Goal: Task Accomplishment & Management: Manage account settings

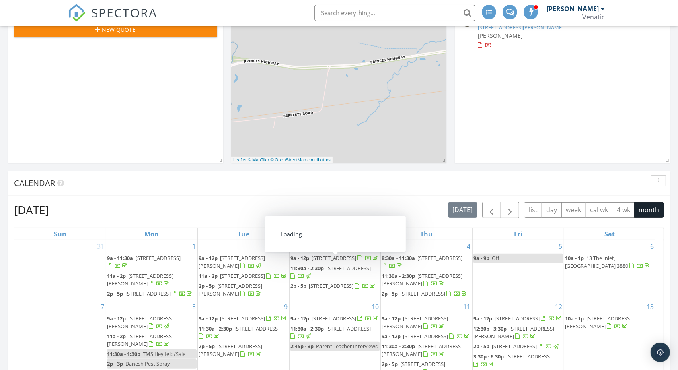
scroll to position [181, 0]
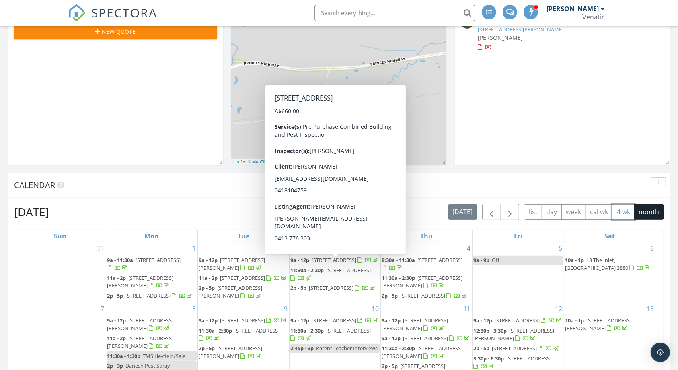
click at [622, 212] on button "4 wk" at bounding box center [623, 212] width 23 height 16
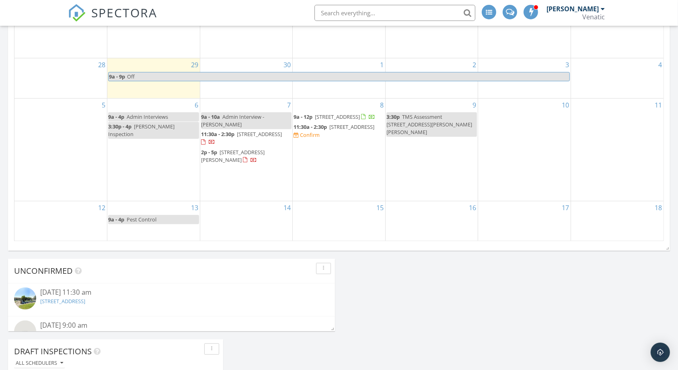
scroll to position [480, 0]
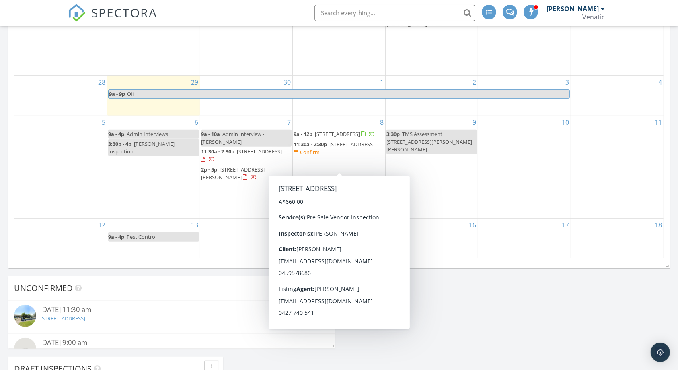
click at [329, 148] on span "14 Holden Cres, Traralgon 3844" at bounding box center [351, 143] width 45 height 7
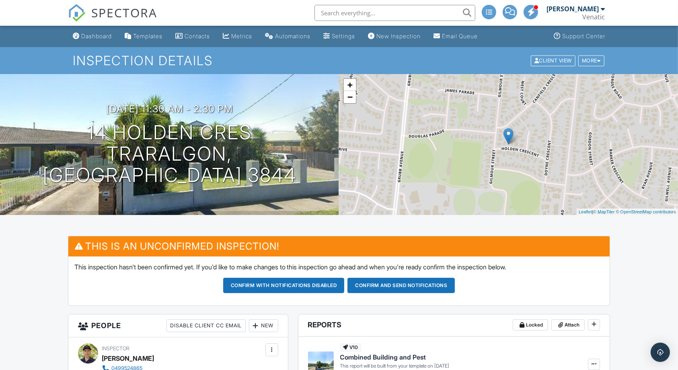
click at [403, 281] on button "Confirm and send notifications" at bounding box center [400, 284] width 107 height 15
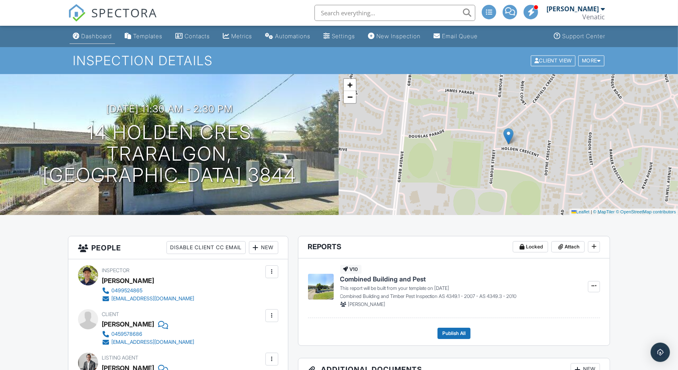
click at [103, 31] on link "Dashboard" at bounding box center [92, 36] width 45 height 15
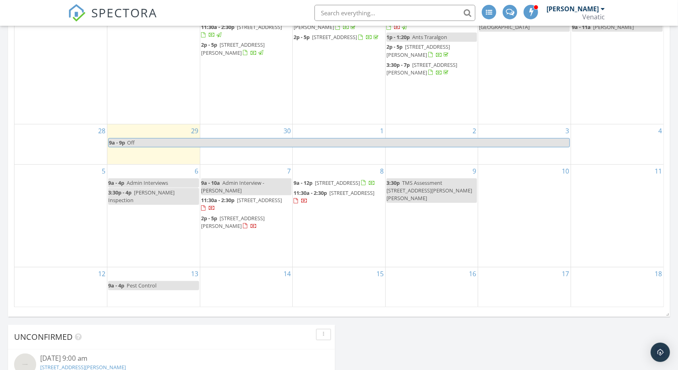
scroll to position [403, 0]
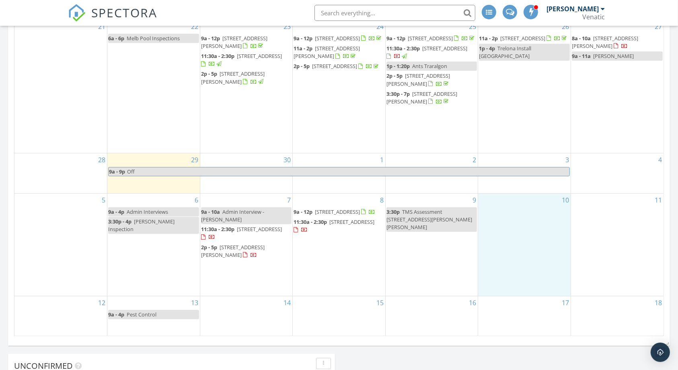
click at [533, 216] on div "10" at bounding box center [524, 244] width 92 height 102
click at [530, 180] on link "Inspection" at bounding box center [523, 182] width 41 height 13
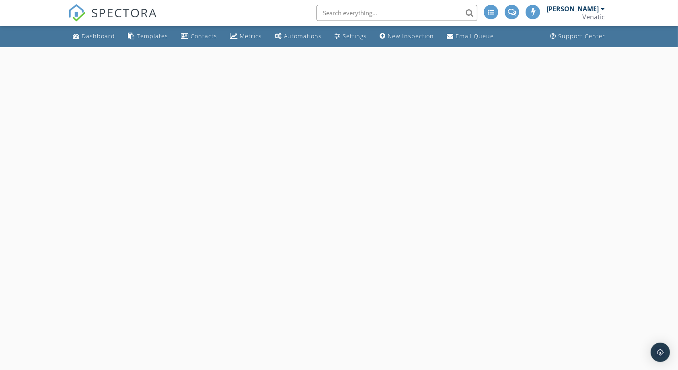
select select "9"
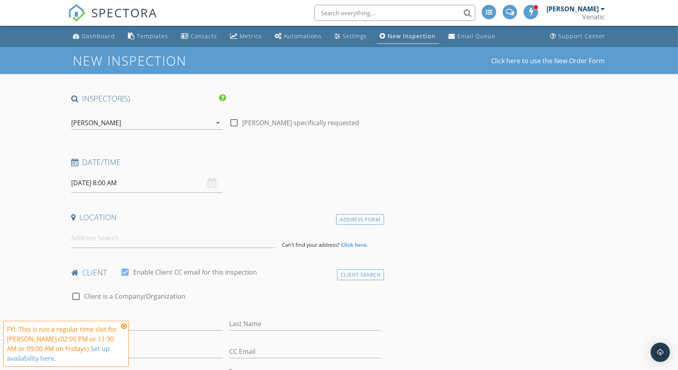
click at [137, 180] on input "[DATE] 8:00 AM" at bounding box center [147, 183] width 152 height 20
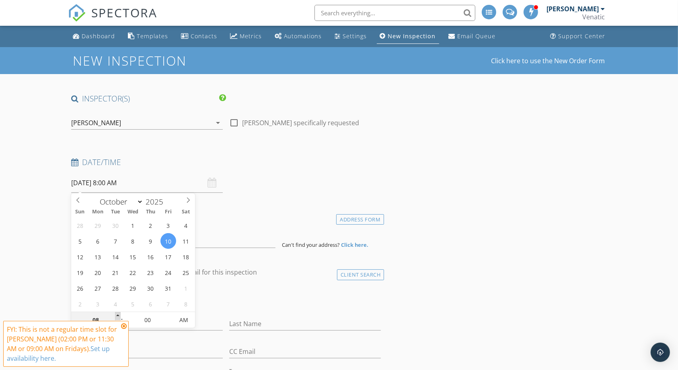
type input "09"
type input "10/10/2025 9:00 AM"
click at [119, 314] on span at bounding box center [118, 316] width 6 height 8
click at [242, 224] on div "Location" at bounding box center [226, 220] width 316 height 16
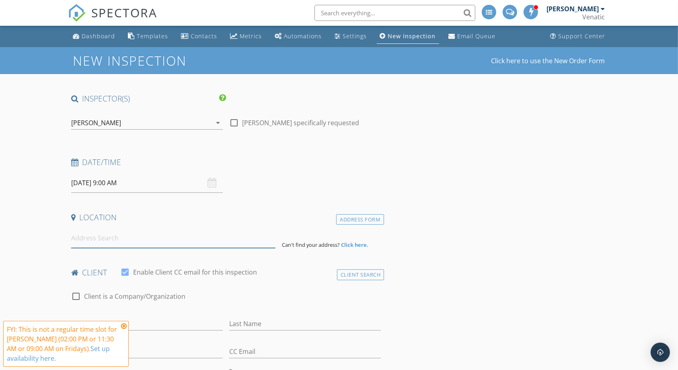
click at [229, 238] on input at bounding box center [173, 238] width 205 height 20
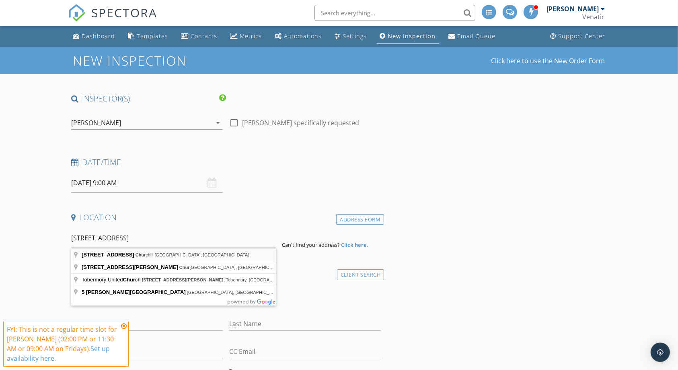
type input "5 Brick Avenue, Churchill VIC, Australia"
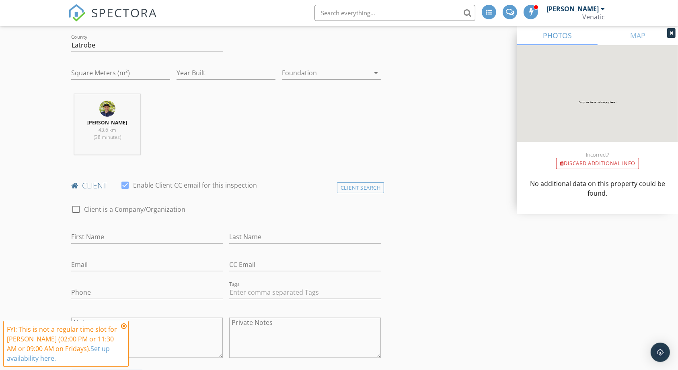
scroll to position [252, 0]
click at [209, 238] on input "First Name" at bounding box center [147, 236] width 152 height 13
type input "c"
type input "Chris"
type input "Williams"
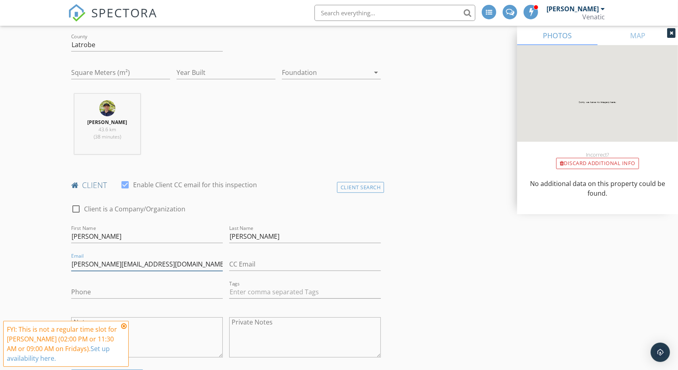
type input "chris.williams3185@gmail.com"
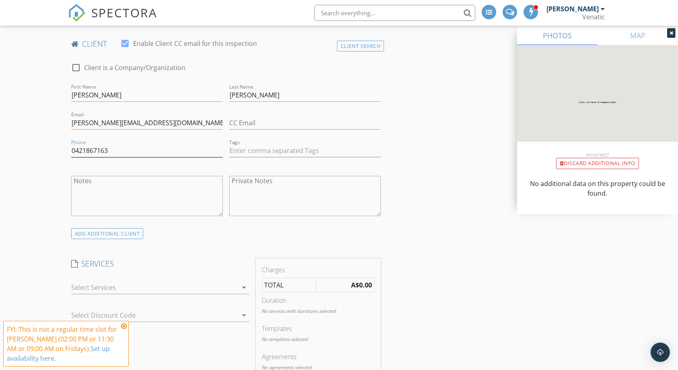
scroll to position [394, 0]
type input "0421867163"
click at [210, 287] on div at bounding box center [154, 285] width 167 height 13
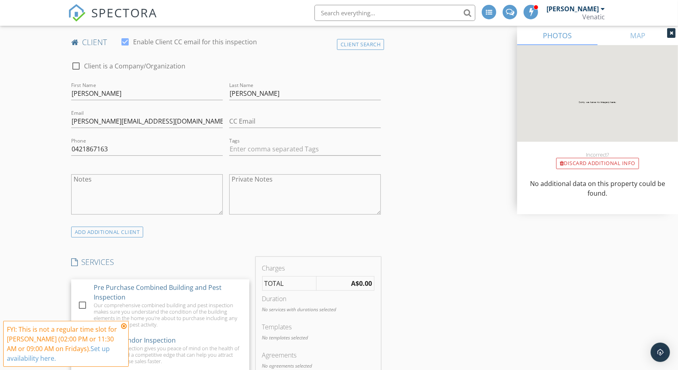
click at [210, 287] on div "Pre Purchase Combined Building and Pest Inspection" at bounding box center [168, 291] width 149 height 19
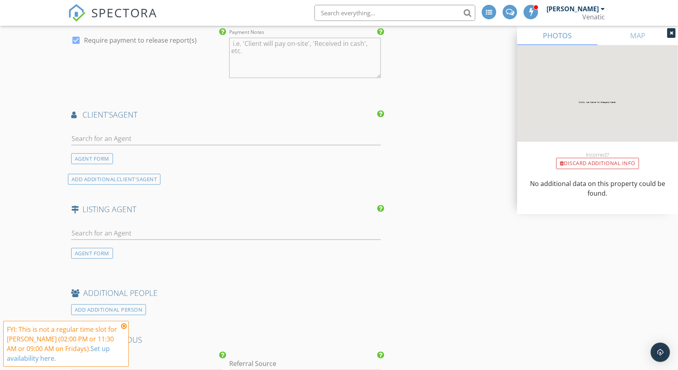
scroll to position [911, 0]
click at [300, 233] on input "text" at bounding box center [226, 232] width 310 height 13
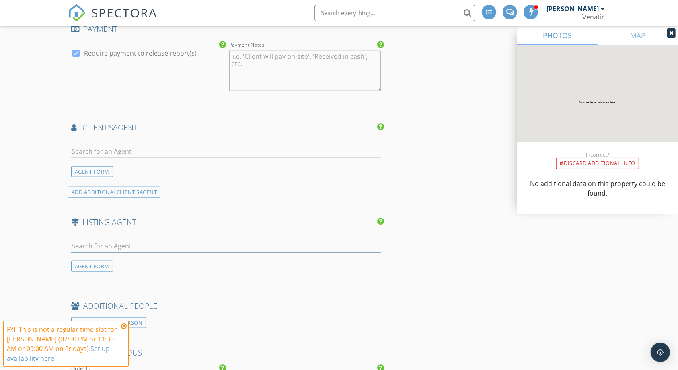
scroll to position [898, 0]
type input "alan whitt"
click at [163, 262] on li "Alan Whitty Wilson Property Traralgon" at bounding box center [226, 263] width 309 height 23
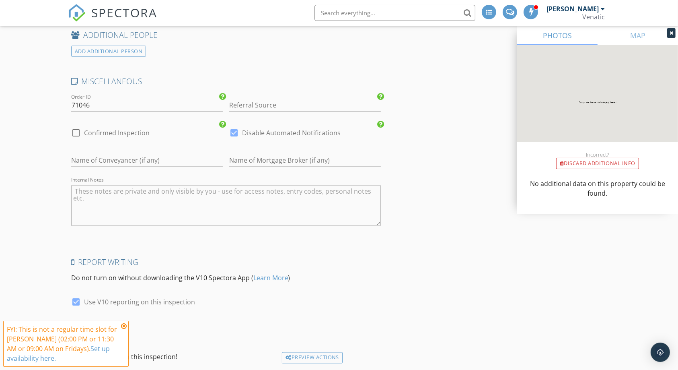
scroll to position [1389, 0]
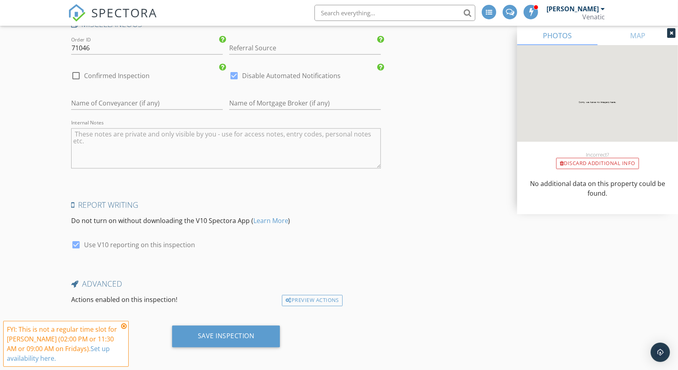
click at [217, 349] on div "Save Inspection" at bounding box center [226, 339] width 316 height 28
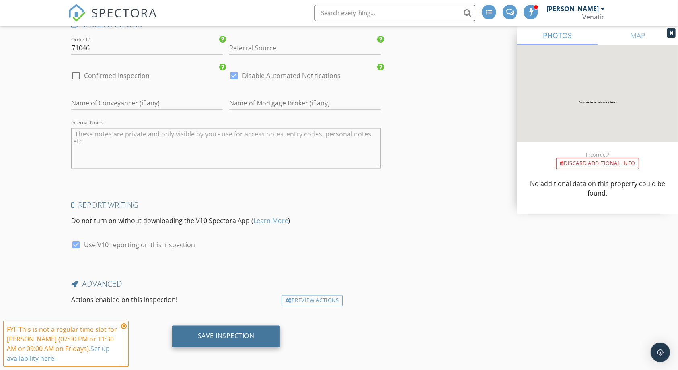
click at [230, 332] on div "Save Inspection" at bounding box center [226, 336] width 57 height 8
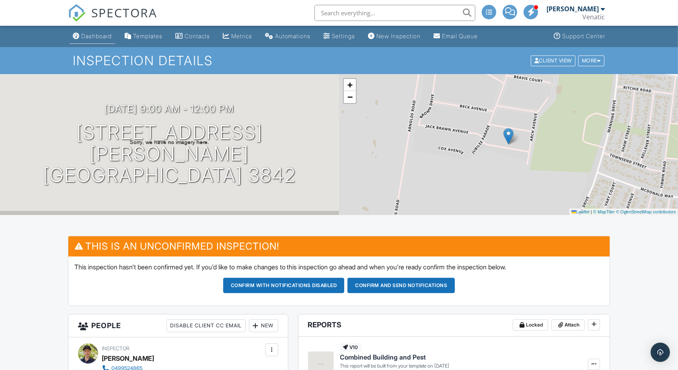
click at [86, 40] on link "Dashboard" at bounding box center [92, 36] width 45 height 15
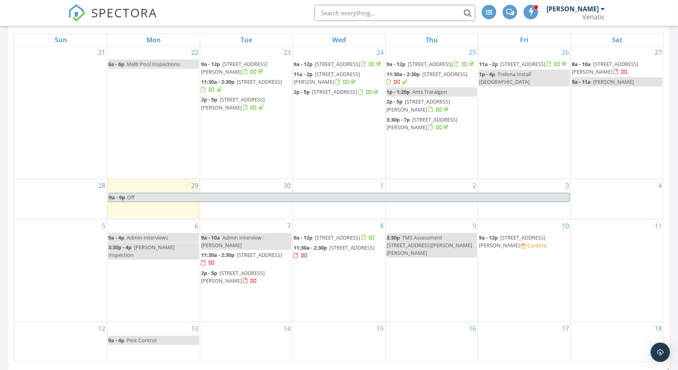
scroll to position [378, 0]
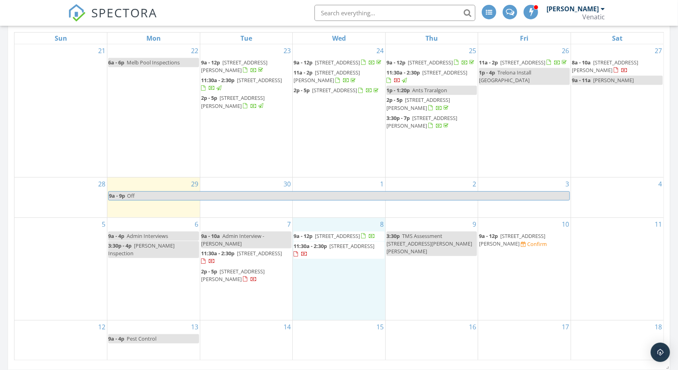
click at [359, 285] on div "8 9a - 12p 94 Meridan Rd, Golden Beach 3851 11:30a - 2:30p 14 Holden Cres, Trar…" at bounding box center [339, 269] width 92 height 102
click at [350, 255] on link "Inspection" at bounding box center [338, 252] width 41 height 13
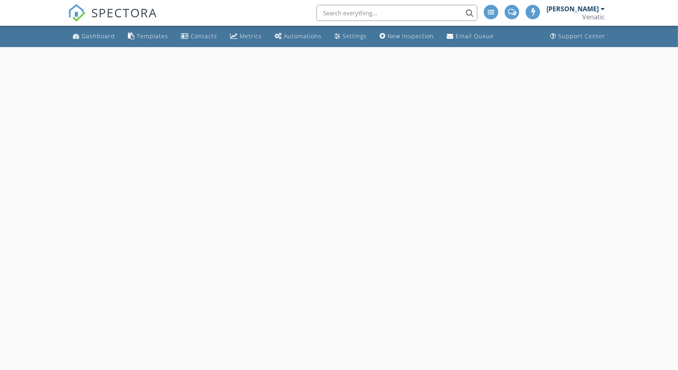
select select "9"
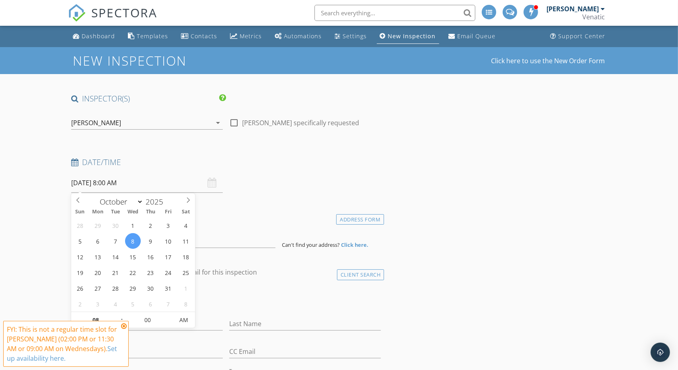
click at [144, 184] on input "[DATE] 8:00 AM" at bounding box center [147, 183] width 152 height 20
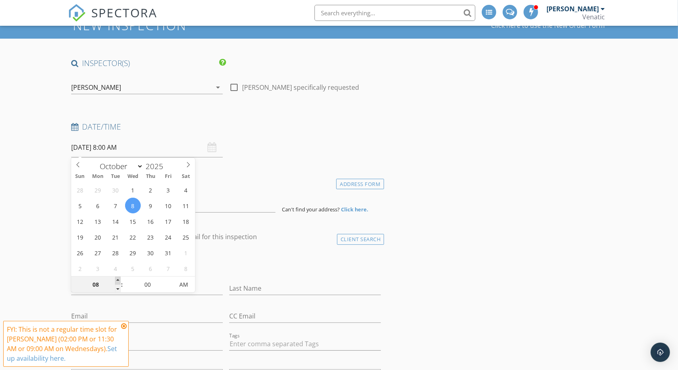
type input "09"
type input "08/10/2025 9:00 AM"
click at [120, 277] on span at bounding box center [118, 280] width 6 height 8
type input "10"
type input "08/10/2025 10:00 AM"
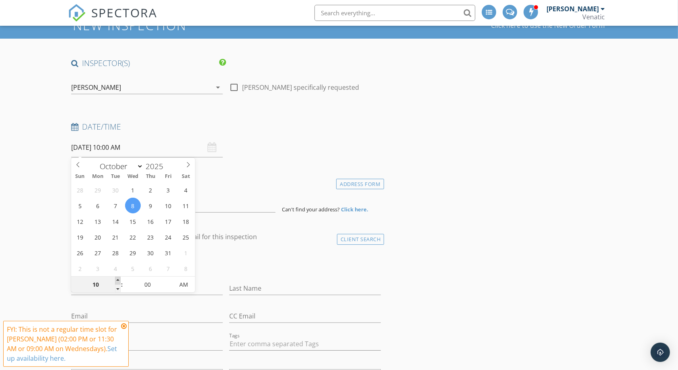
click at [120, 277] on span at bounding box center [118, 280] width 6 height 8
type input "11"
type input "08/10/2025 11:00 AM"
click at [120, 277] on span at bounding box center [118, 280] width 6 height 8
type input "12"
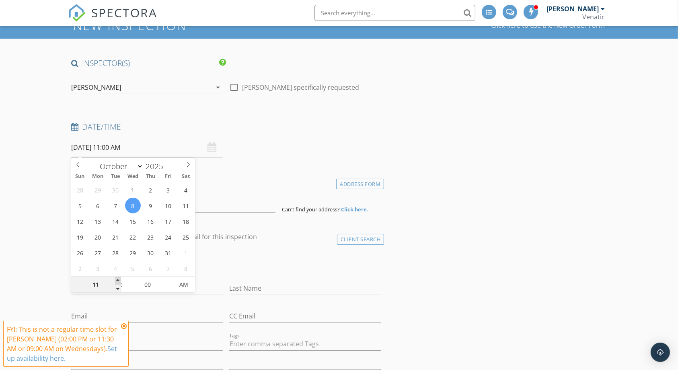
type input "08/10/2025 12:00 PM"
click at [120, 277] on span at bounding box center [118, 280] width 6 height 8
type input "01"
type input "08/10/2025 1:00 PM"
click at [120, 277] on span at bounding box center [118, 280] width 6 height 8
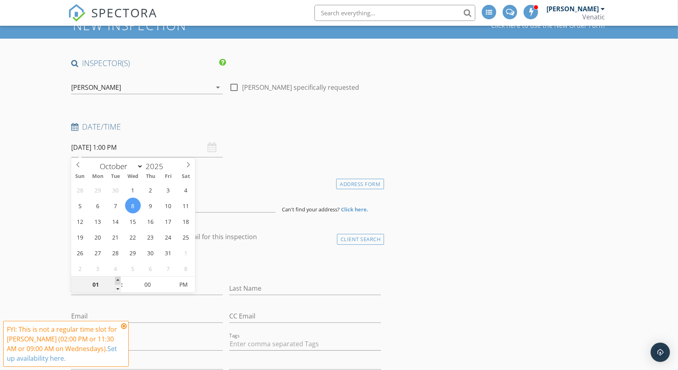
type input "02"
type input "08/10/2025 2:00 PM"
click at [120, 277] on span at bounding box center [118, 280] width 6 height 8
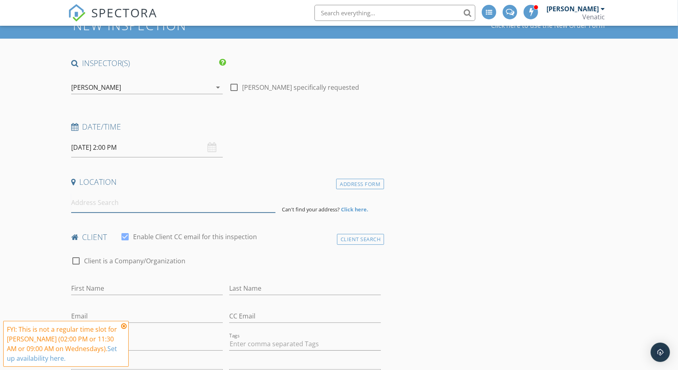
click at [227, 209] on input at bounding box center [173, 203] width 205 height 20
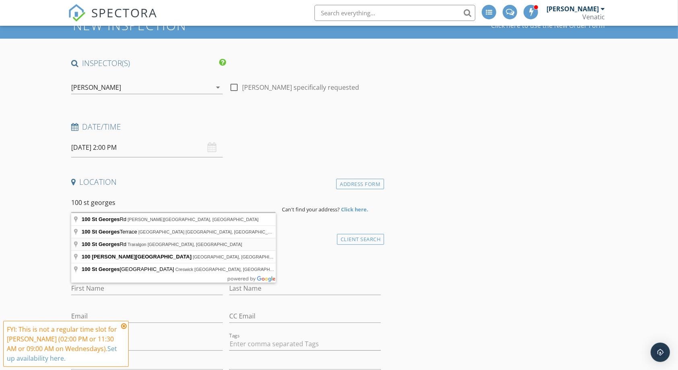
type input "100 St Georges Rd, Traralgon VIC, Australia"
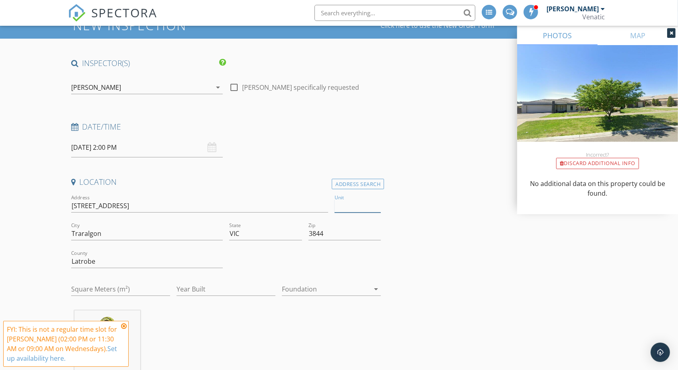
click at [340, 204] on input "Unit" at bounding box center [358, 205] width 46 height 13
type input "2"
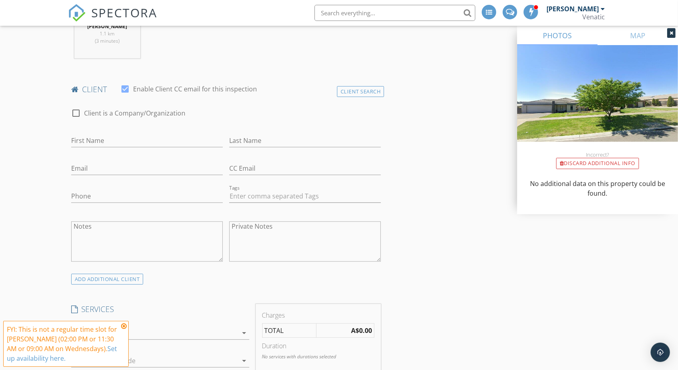
scroll to position [349, 0]
click at [194, 136] on input "First Name" at bounding box center [147, 138] width 152 height 13
type input "b"
type input "Brittany"
type input "W"
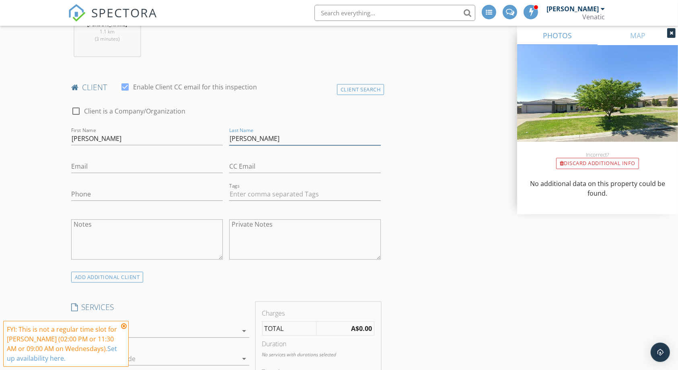
type input "Lawler"
type input "brittanylawler6@gmail.com"
click at [164, 191] on input "Phone" at bounding box center [147, 193] width 152 height 13
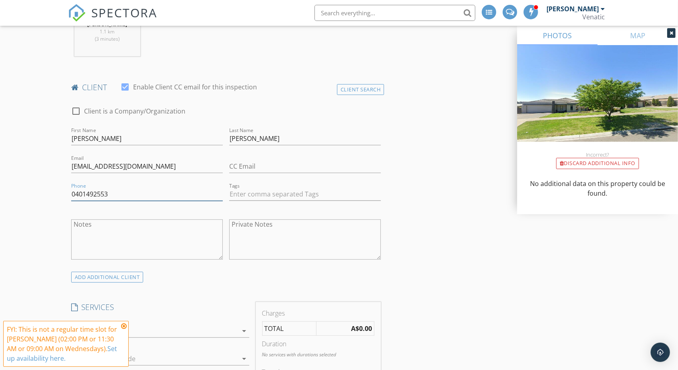
scroll to position [466, 0]
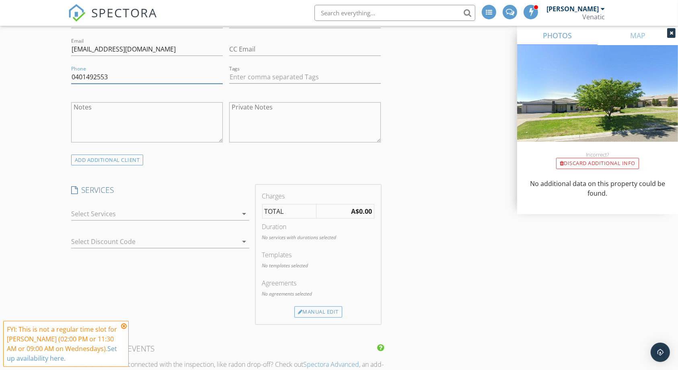
type input "0401492553"
click at [154, 211] on div at bounding box center [154, 213] width 167 height 13
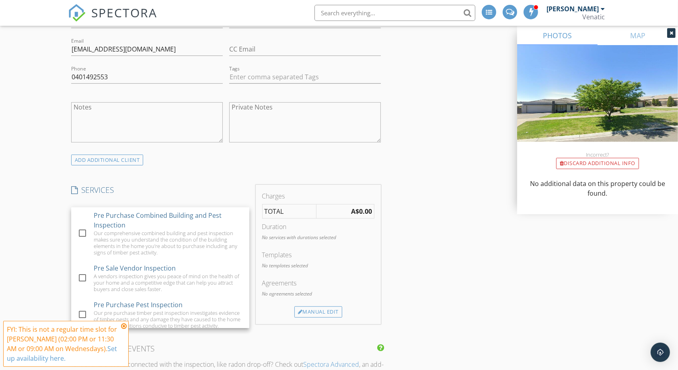
click at [154, 211] on div "Pre Purchase Combined Building and Pest Inspection" at bounding box center [168, 219] width 149 height 19
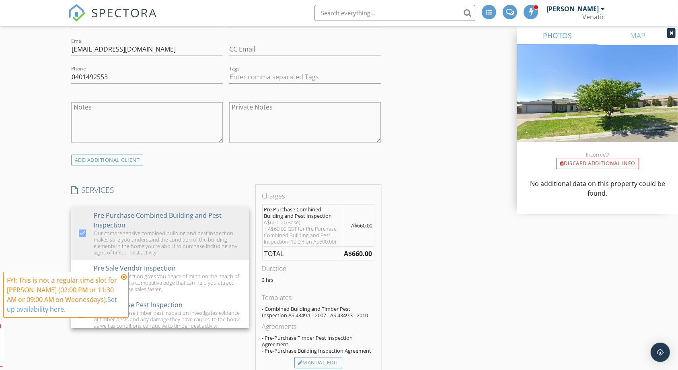
click at [372, 220] on td "A$660.00" at bounding box center [358, 225] width 33 height 42
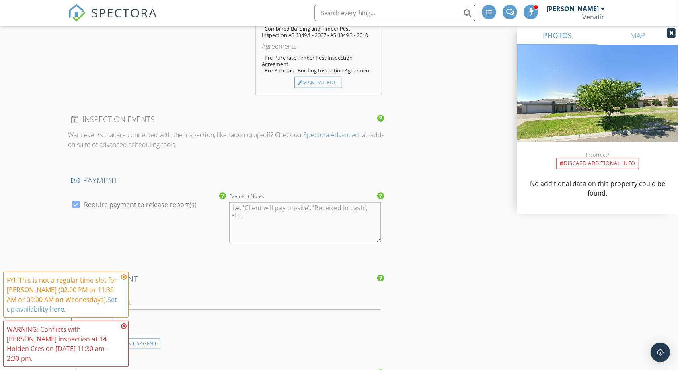
scroll to position [879, 0]
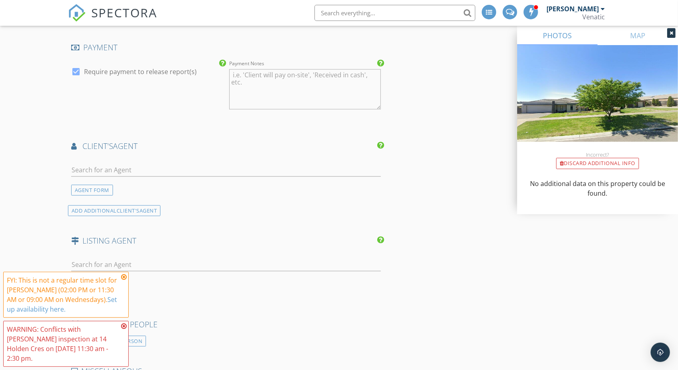
click at [308, 255] on div at bounding box center [226, 266] width 310 height 26
click at [301, 261] on input "text" at bounding box center [226, 264] width 310 height 13
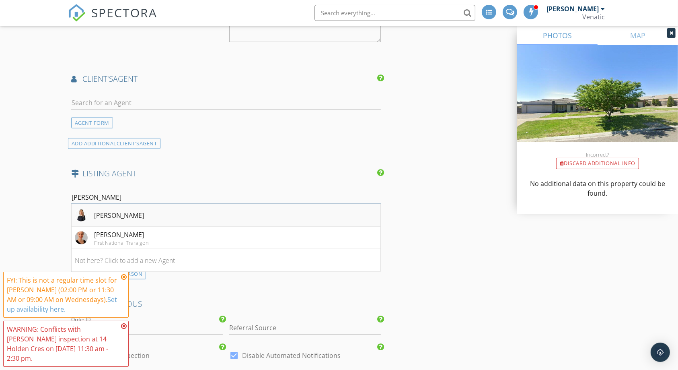
type input "rachel bu"
click at [245, 217] on li "Rachel Buglisi" at bounding box center [226, 215] width 309 height 23
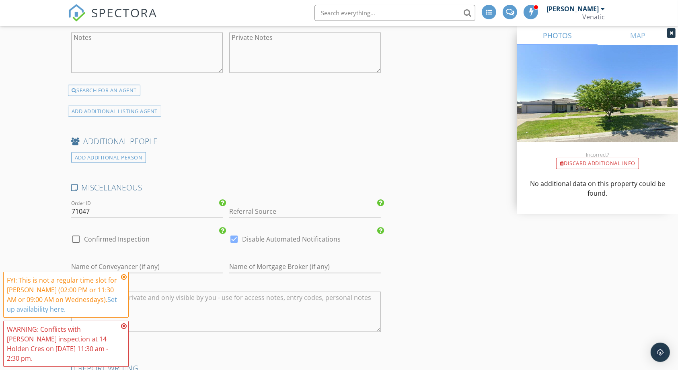
scroll to position [1216, 0]
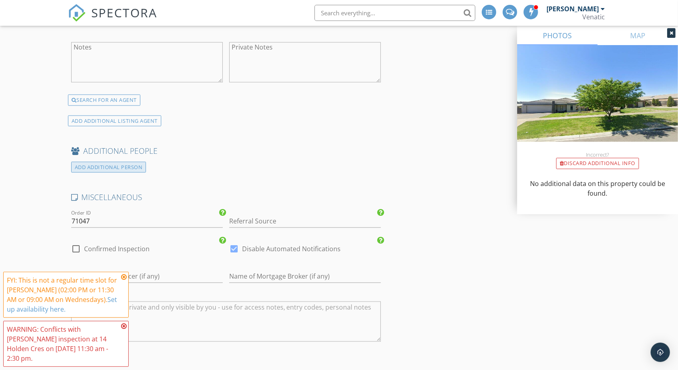
click at [129, 165] on div "ADD ADDITIONAL PERSON" at bounding box center [108, 167] width 75 height 11
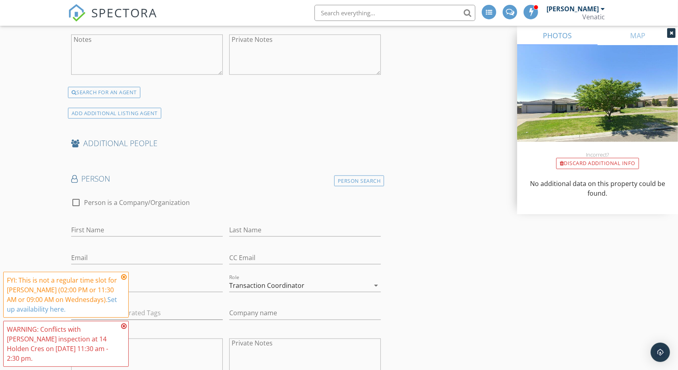
scroll to position [1225, 0]
click at [343, 175] on div "Person Search" at bounding box center [359, 180] width 50 height 11
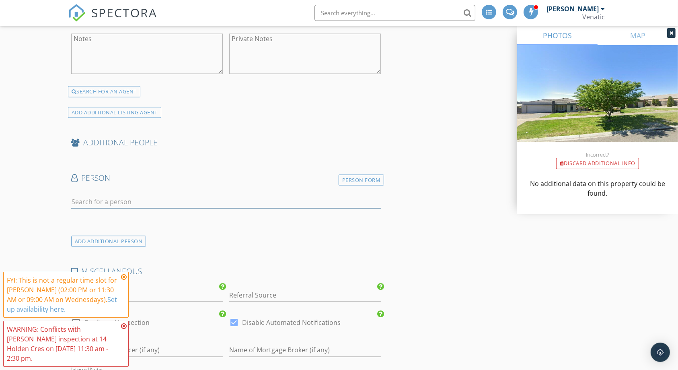
click at [307, 196] on input "text" at bounding box center [226, 201] width 310 height 13
type input "nicole"
click at [237, 227] on li "Nicole Jennings nicole.jennings@jpcworks.com.au" at bounding box center [226, 219] width 309 height 23
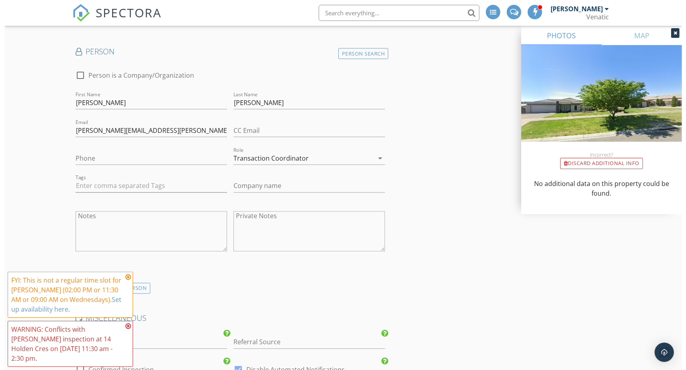
scroll to position [1645, 0]
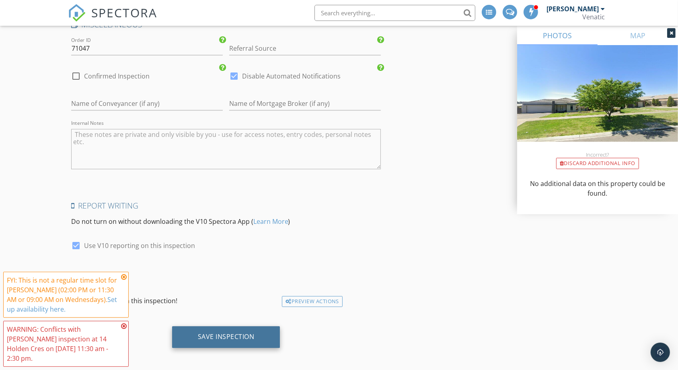
click at [223, 332] on div "Save Inspection" at bounding box center [226, 336] width 57 height 8
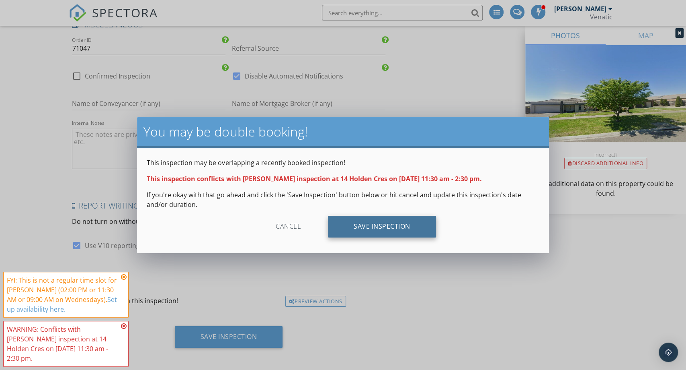
click at [387, 232] on div "Save Inspection" at bounding box center [382, 227] width 108 height 22
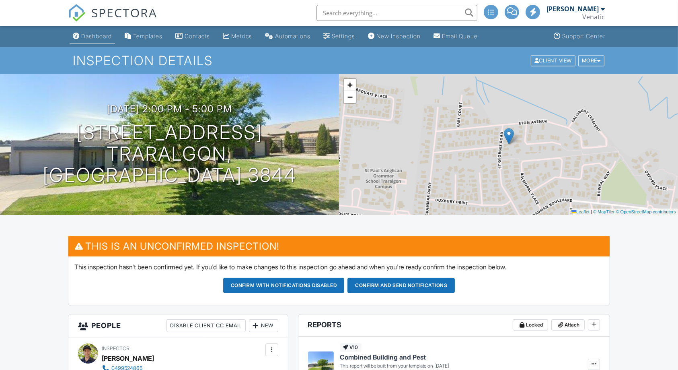
click at [90, 35] on div "Dashboard" at bounding box center [96, 36] width 31 height 7
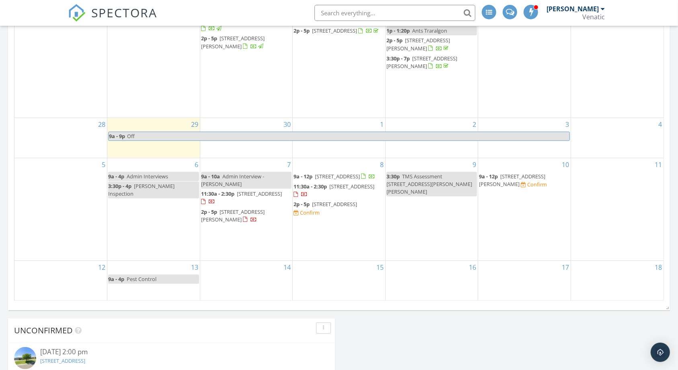
scroll to position [394, 0]
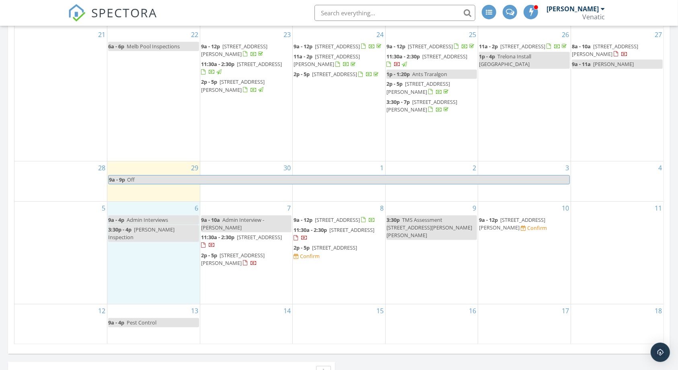
click at [118, 246] on div "6 9a - 4p Admin Interviews 3:30p - 4p [PERSON_NAME] Inspection" at bounding box center [153, 252] width 92 height 102
click at [151, 225] on link "Event" at bounding box center [152, 225] width 41 height 13
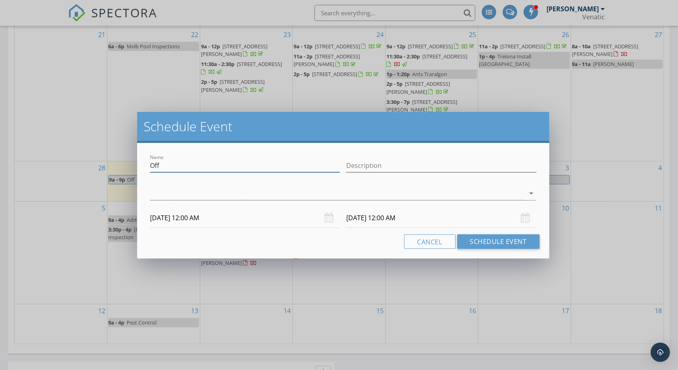
drag, startPoint x: 257, startPoint y: 164, endPoint x: 0, endPoint y: 133, distance: 258.4
click at [0, 133] on div "Schedule Event Name Off Description arrow_drop_down 06/10/2025 12:00 AM 07/10/2…" at bounding box center [339, 185] width 678 height 370
type input "Russell Blowfly Issue"
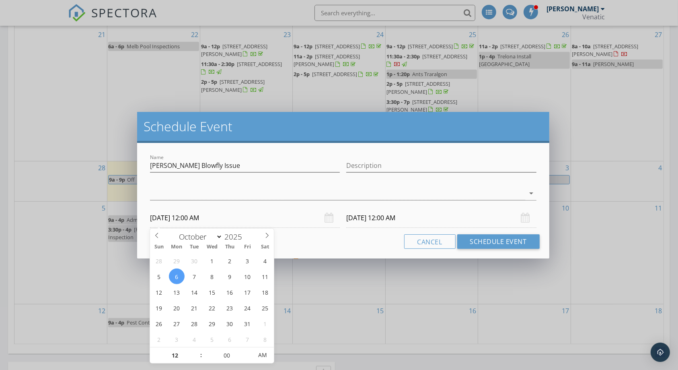
click at [197, 226] on body "SPECTORA Brent Mackay Venatic Role: Inspector Change Role Dashboard New Inspect…" at bounding box center [339, 262] width 678 height 1312
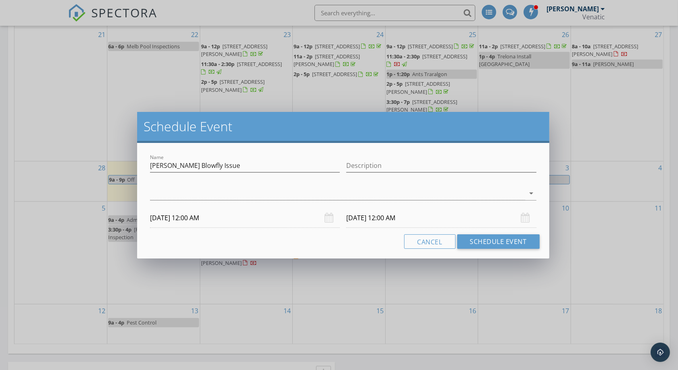
click at [198, 224] on input "06/10/2025 12:00 AM" at bounding box center [245, 218] width 190 height 20
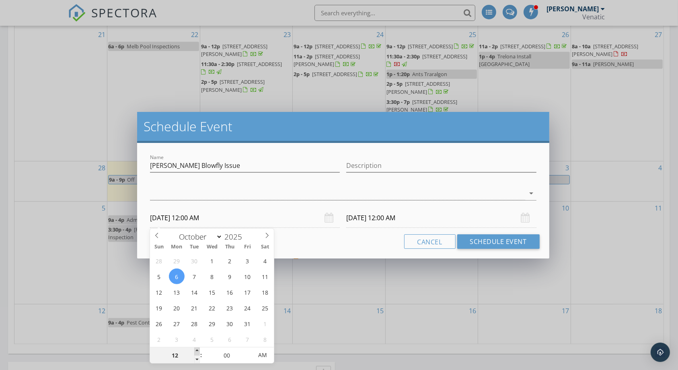
type input "01"
type input "06/10/2025 1:00 AM"
click at [197, 351] on span at bounding box center [197, 351] width 6 height 8
type input "02"
type input "06/10/2025 2:00 AM"
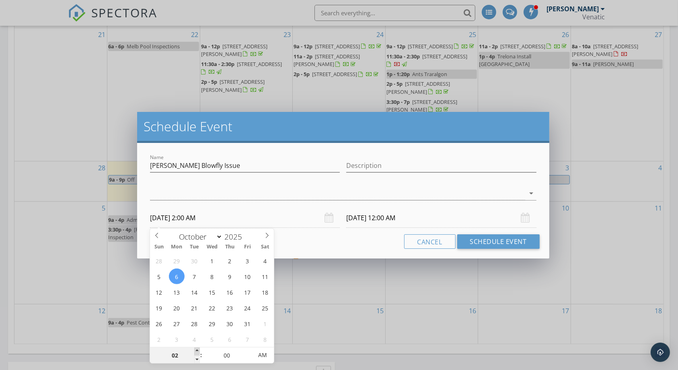
click at [197, 351] on span at bounding box center [197, 351] width 6 height 8
type input "03"
type input "06/10/2025 3:00 AM"
click at [197, 351] on span at bounding box center [197, 351] width 6 height 8
type input "04"
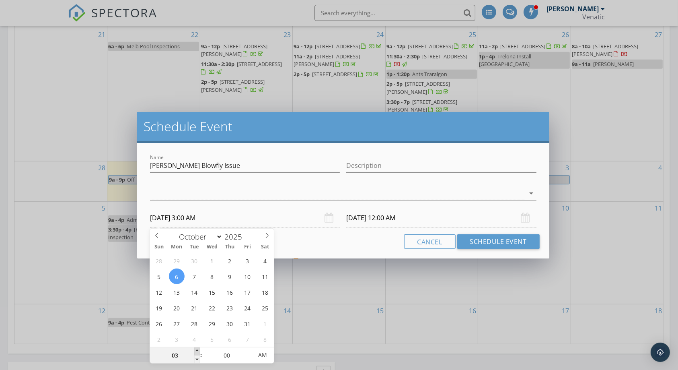
type input "06/10/2025 4:00 AM"
click at [197, 351] on span at bounding box center [197, 351] width 6 height 8
type input "07/10/2025 4:00 AM"
type input "06/10/2025 4:00 PM"
type input "07/10/2025 4:00 PM"
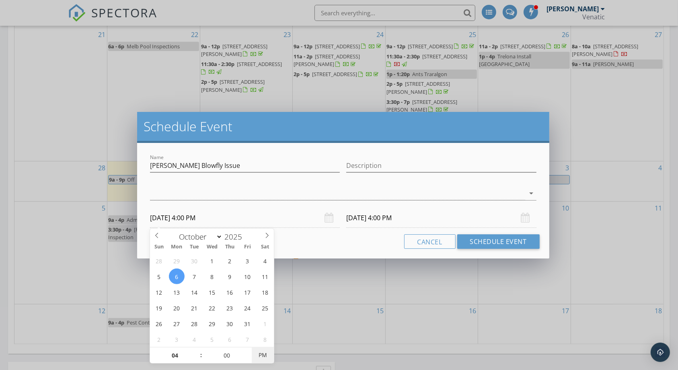
click at [268, 357] on span "PM" at bounding box center [263, 355] width 22 height 16
click at [385, 223] on input "07/10/2025 4:00 PM" at bounding box center [441, 218] width 190 height 20
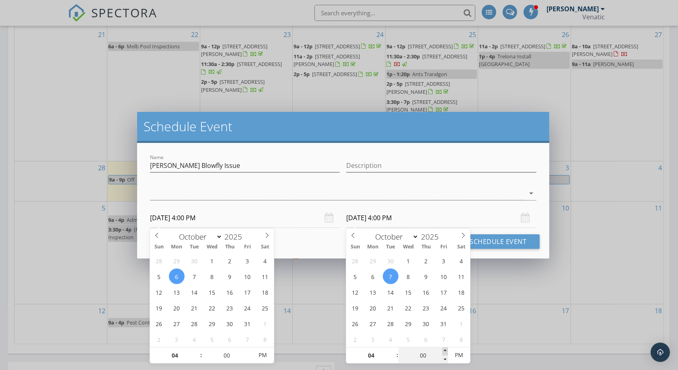
type input "05"
type input "07/10/2025 4:05 PM"
click at [446, 349] on span at bounding box center [445, 351] width 6 height 8
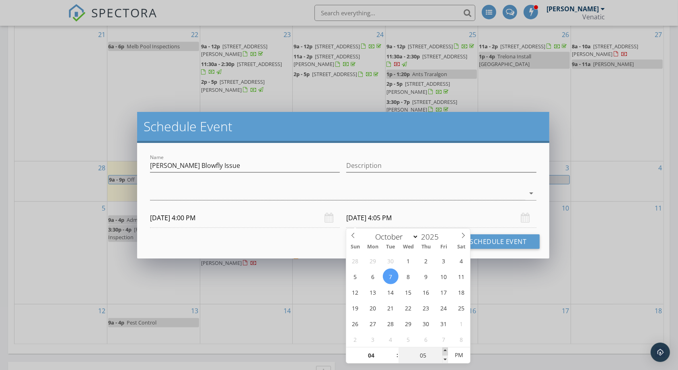
type input "10"
type input "07/10/2025 4:10 PM"
click at [446, 349] on span at bounding box center [445, 351] width 6 height 8
type input "15"
type input "07/10/2025 4:15 PM"
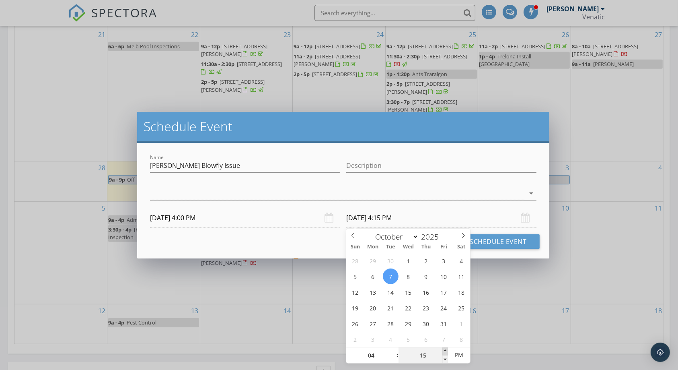
click at [446, 349] on span at bounding box center [445, 351] width 6 height 8
type input "20"
type input "07/10/2025 4:20 PM"
click at [446, 349] on span at bounding box center [445, 351] width 6 height 8
type input "25"
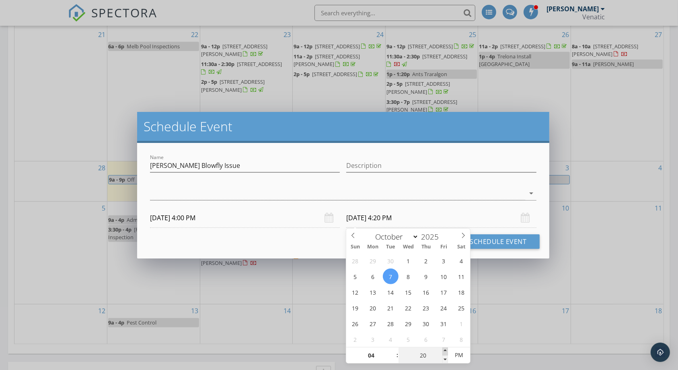
type input "07/10/2025 4:25 PM"
click at [446, 349] on span at bounding box center [445, 351] width 6 height 8
type input "30"
click at [446, 349] on span at bounding box center [445, 351] width 6 height 8
click at [255, 189] on div at bounding box center [337, 193] width 375 height 13
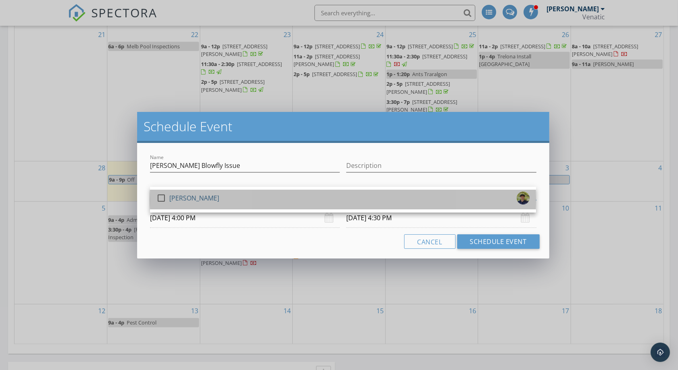
click at [253, 194] on div "check_box_outline_blank Brent Mackay" at bounding box center [342, 199] width 373 height 16
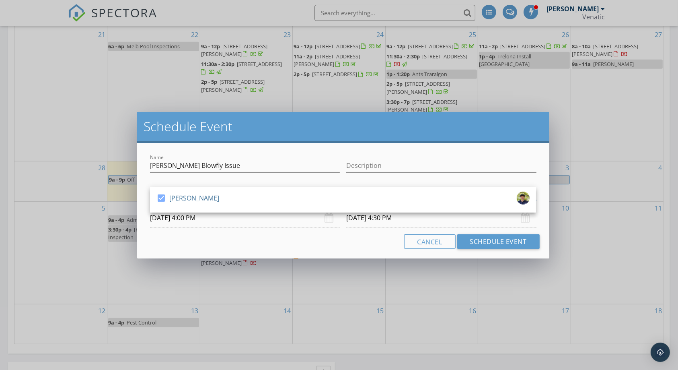
click at [340, 239] on div "Cancel Schedule Event" at bounding box center [343, 241] width 392 height 14
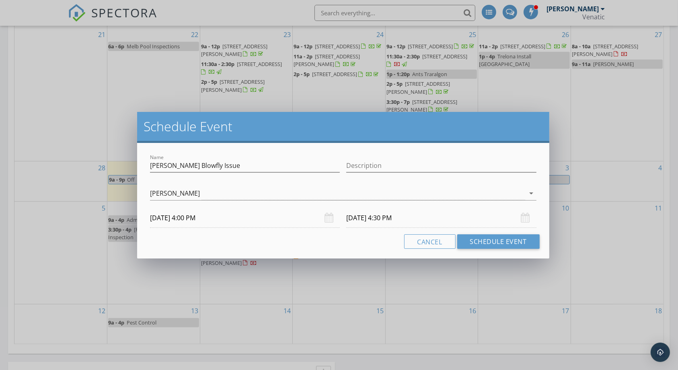
click at [372, 216] on input "07/10/2025 4:30 PM" at bounding box center [441, 218] width 190 height 20
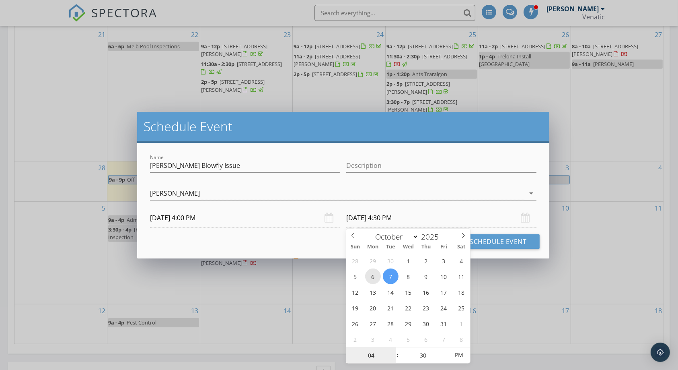
type input "06/10/2025 4:30 PM"
click at [271, 251] on div "Name Russell Blowfly Issue Description check_box Brent Mackay Brent Mackay arro…" at bounding box center [343, 200] width 412 height 115
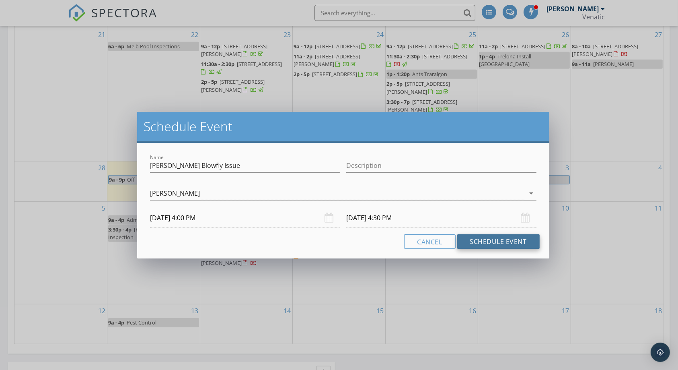
click at [483, 246] on button "Schedule Event" at bounding box center [498, 241] width 82 height 14
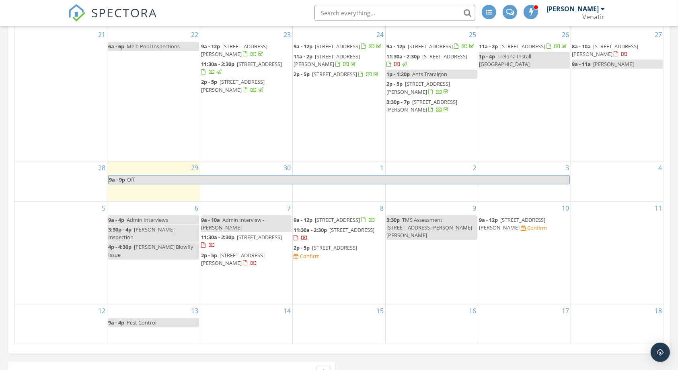
click at [527, 229] on span "9a - 12p 5 Brick Ave, Churchill 3842 Confirm" at bounding box center [524, 224] width 91 height 16
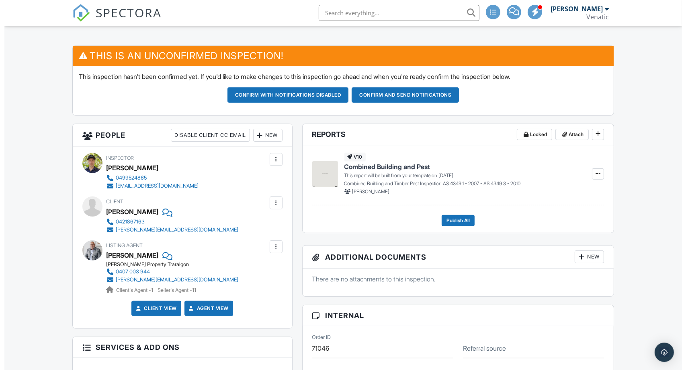
scroll to position [195, 0]
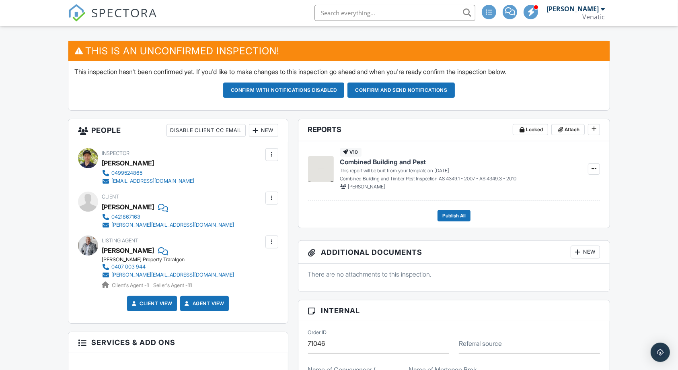
click at [272, 129] on div "New" at bounding box center [263, 130] width 29 height 13
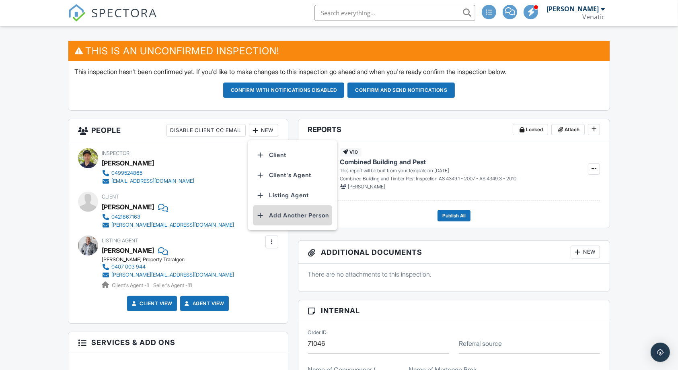
click at [285, 216] on li "Add Another Person" at bounding box center [292, 215] width 79 height 20
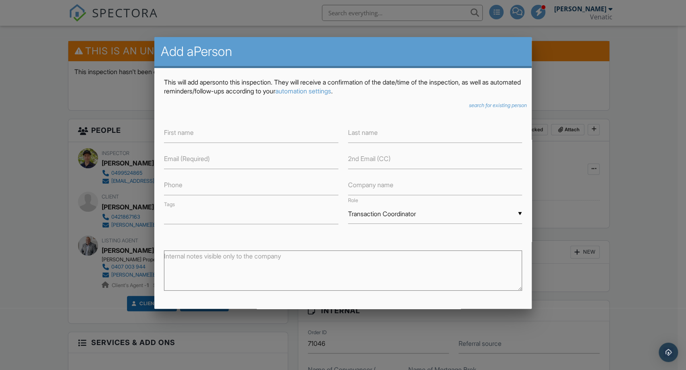
click at [476, 105] on icon "search for existing person" at bounding box center [498, 105] width 58 height 6
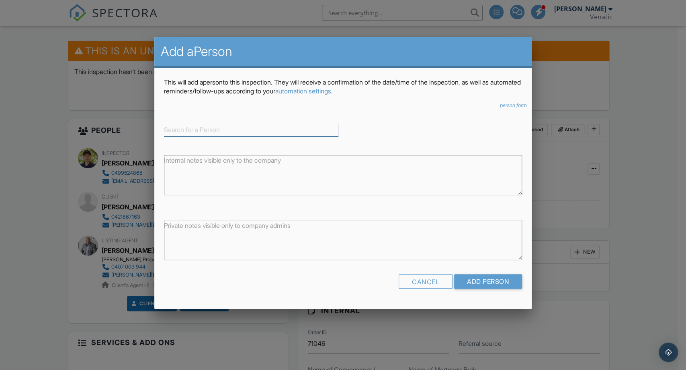
click at [291, 129] on input at bounding box center [251, 129] width 174 height 13
click at [277, 138] on div "Good Move Conveyancing" at bounding box center [251, 142] width 170 height 9
type input "Good Move Conveyancing"
type input "Transaction coordinator"
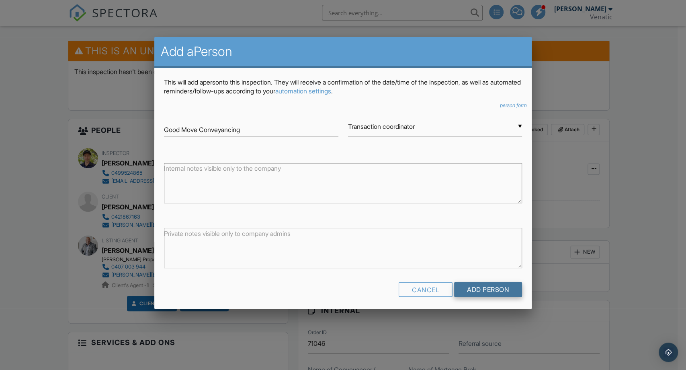
click at [476, 294] on input "Add Person" at bounding box center [488, 289] width 68 height 14
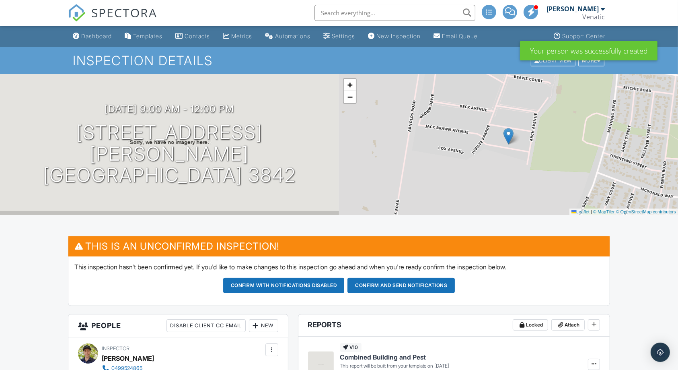
click at [106, 27] on link "SPECTORA" at bounding box center [112, 19] width 89 height 17
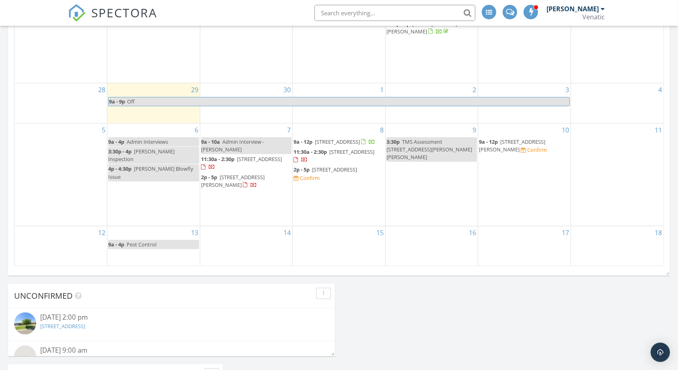
scroll to position [435, 0]
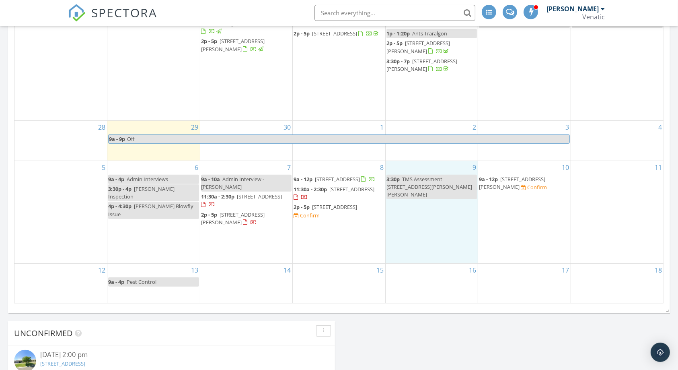
click at [419, 237] on div "9 3:30p TMS Assessment [STREET_ADDRESS][PERSON_NAME][PERSON_NAME]" at bounding box center [432, 212] width 92 height 102
click at [428, 204] on link "Inspection" at bounding box center [431, 203] width 41 height 13
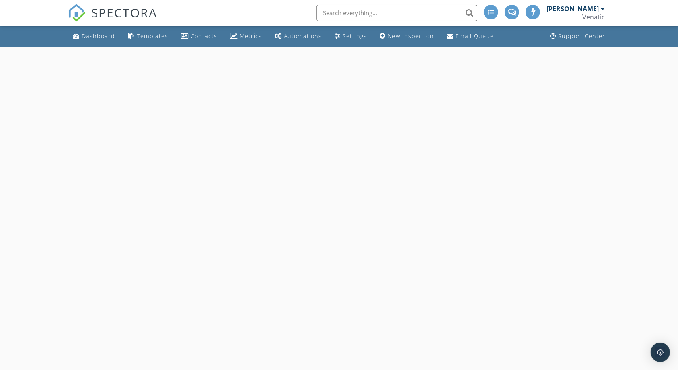
select select "9"
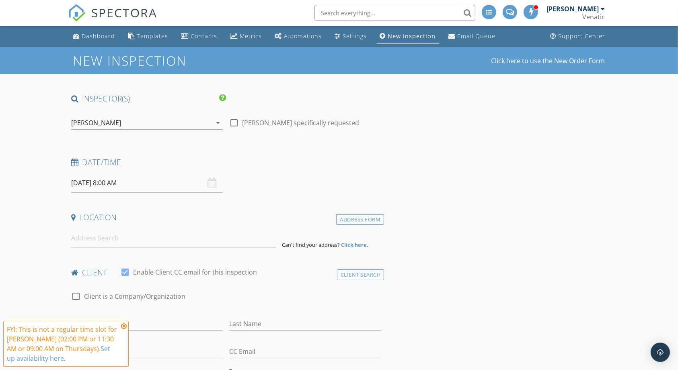
click at [167, 185] on input "[DATE] 8:00 AM" at bounding box center [147, 183] width 152 height 20
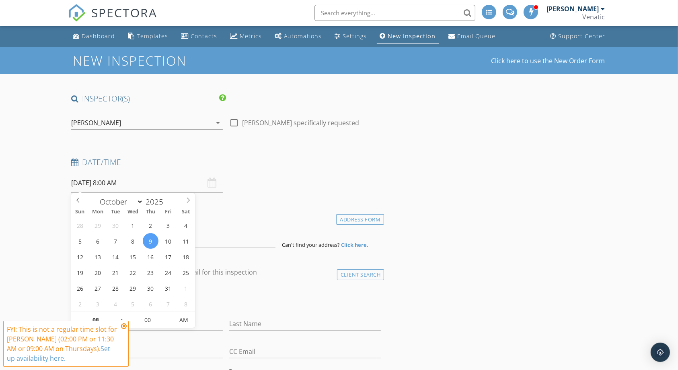
scroll to position [7, 0]
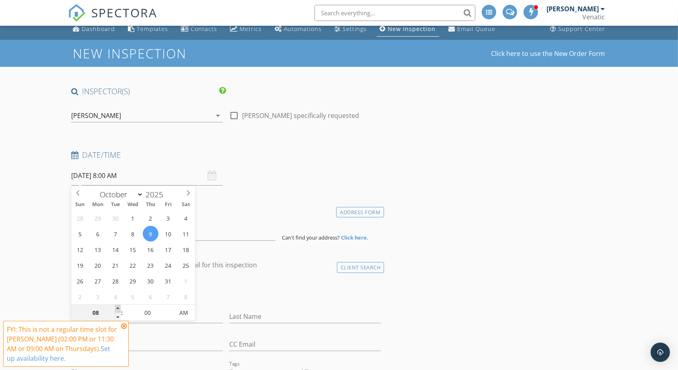
type input "09"
type input "09/10/2025 9:00 AM"
click at [119, 306] on span at bounding box center [118, 308] width 6 height 8
type input "10"
type input "09/10/2025 10:00 AM"
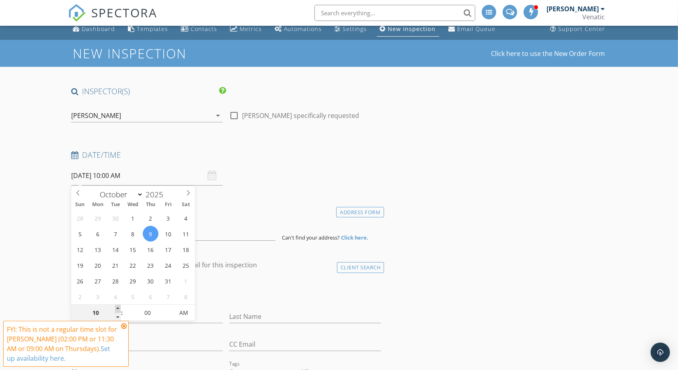
click at [119, 306] on span at bounding box center [118, 308] width 6 height 8
type input "11"
type input "09/10/2025 11:00 AM"
click at [119, 306] on span at bounding box center [118, 308] width 6 height 8
type input "12"
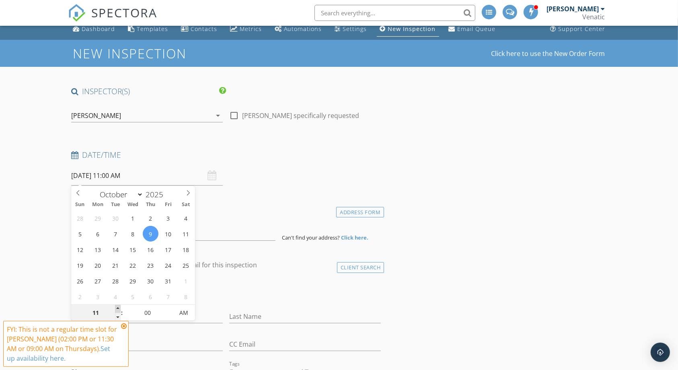
type input "09/10/2025 12:00 PM"
click at [119, 306] on span at bounding box center [118, 308] width 6 height 8
type input "01"
type input "09/10/2025 1:00 PM"
click at [119, 306] on span at bounding box center [118, 308] width 6 height 8
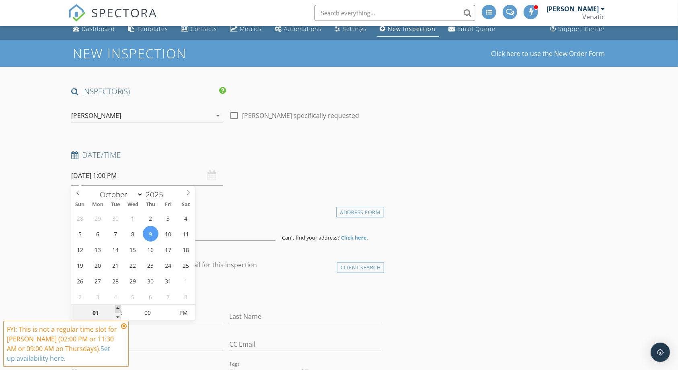
type input "02"
type input "[DATE] 2:00 PM"
click at [119, 306] on span at bounding box center [118, 308] width 6 height 8
click at [254, 208] on h4 "Location" at bounding box center [226, 210] width 310 height 10
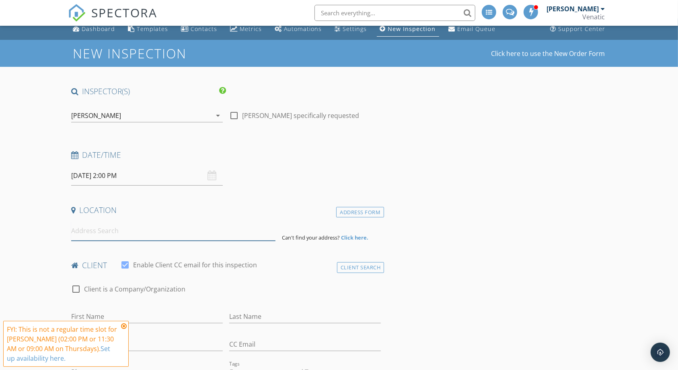
click at [222, 234] on input at bounding box center [173, 231] width 205 height 20
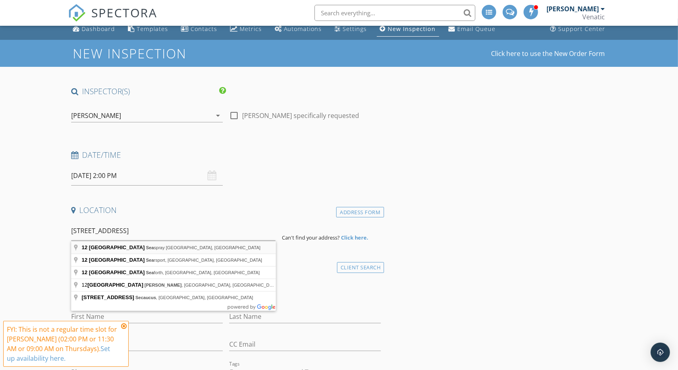
type input "12 Centre Road, Seaspray VIC, Australia"
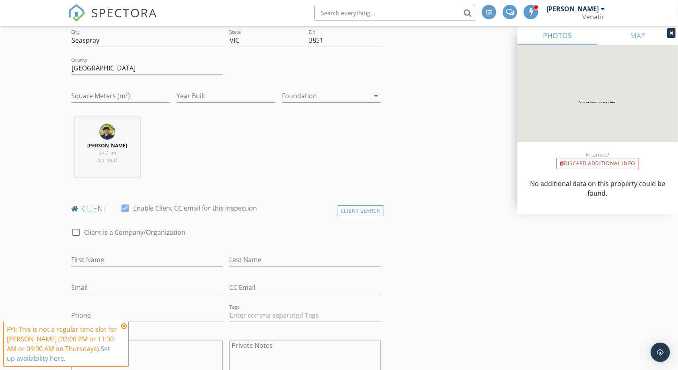
scroll to position [238, 0]
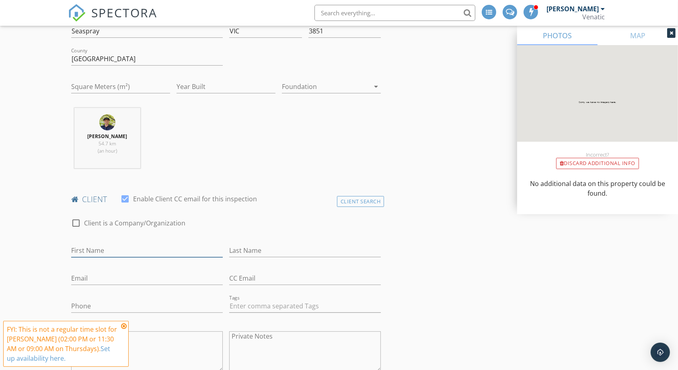
click at [161, 246] on input "First Name" at bounding box center [147, 250] width 152 height 13
type input "[PERSON_NAME]"
type input "Bermingham"
type input "nickbermingham@hotmail.com"
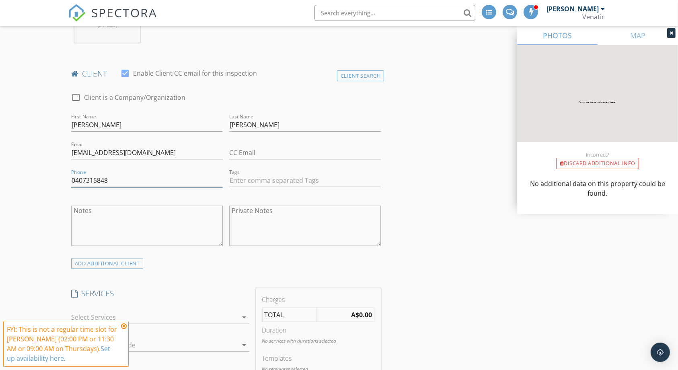
scroll to position [438, 0]
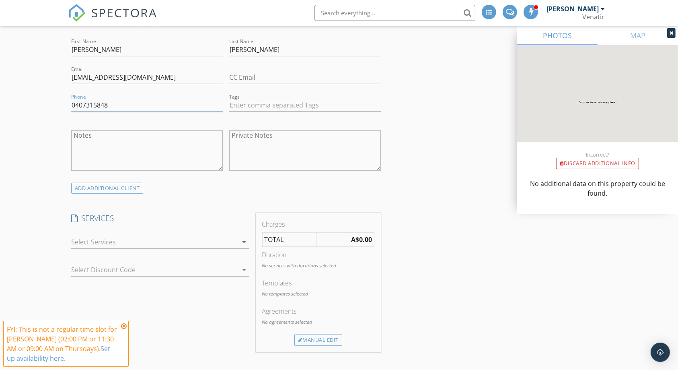
type input "0407315848"
click at [161, 246] on div at bounding box center [154, 241] width 167 height 13
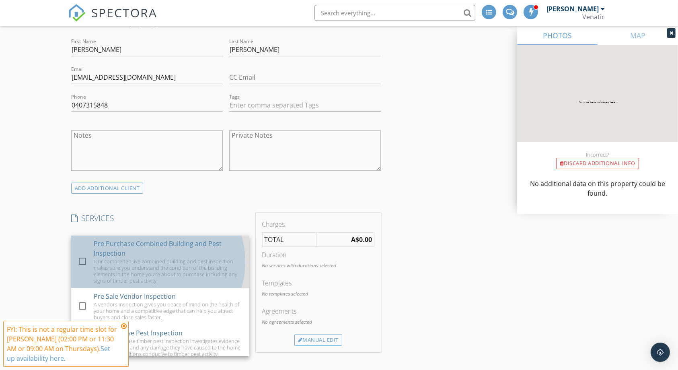
click at [166, 246] on div "Pre Purchase Combined Building and Pest Inspection" at bounding box center [168, 247] width 149 height 19
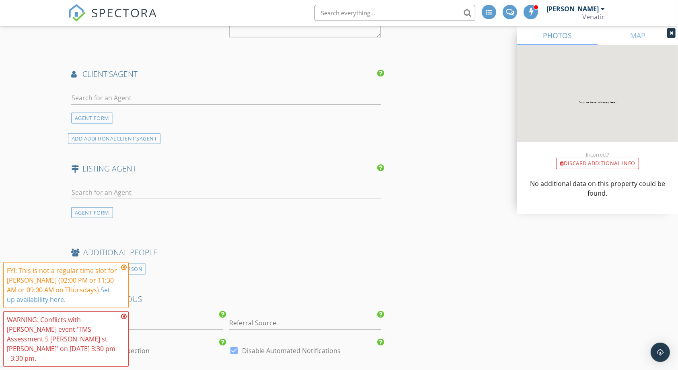
scroll to position [953, 0]
click at [214, 186] on input "text" at bounding box center [226, 190] width 310 height 13
type input "glover"
click at [195, 207] on li "Brett Glover Graham Chalmer" at bounding box center [226, 208] width 309 height 23
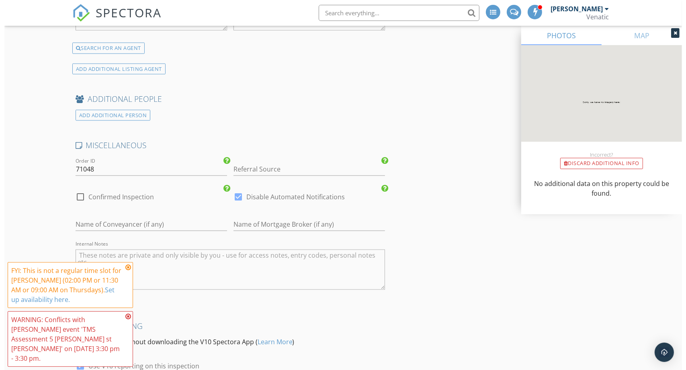
scroll to position [1389, 0]
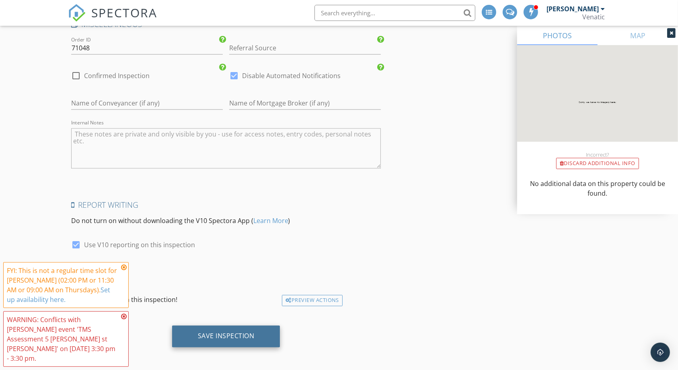
click at [240, 334] on div "Save Inspection" at bounding box center [226, 336] width 57 height 8
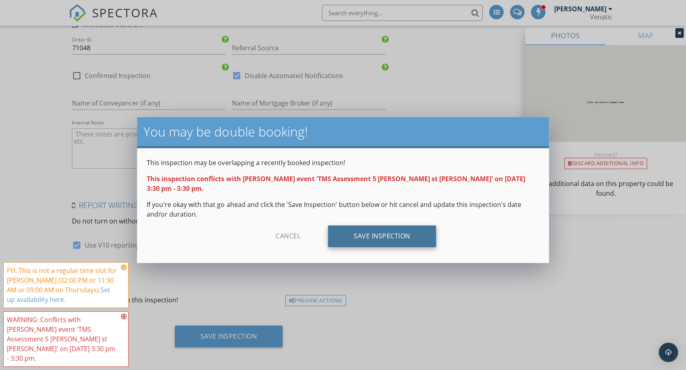
click at [382, 233] on div "Save Inspection" at bounding box center [382, 236] width 108 height 22
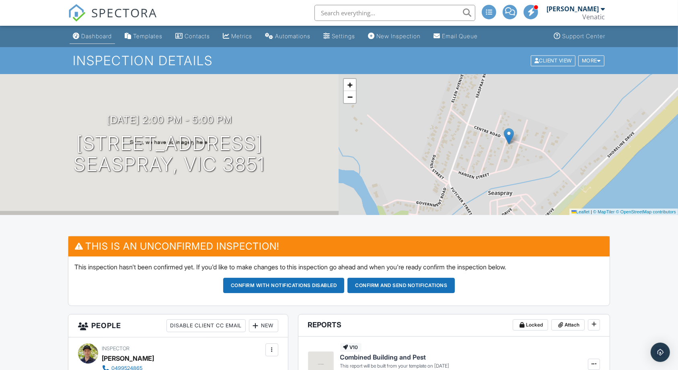
click at [105, 35] on div "Dashboard" at bounding box center [96, 36] width 31 height 7
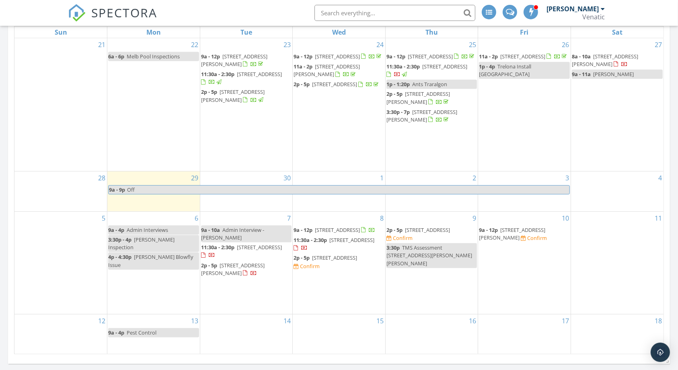
scroll to position [385, 0]
click at [426, 232] on span "[STREET_ADDRESS]" at bounding box center [427, 229] width 45 height 7
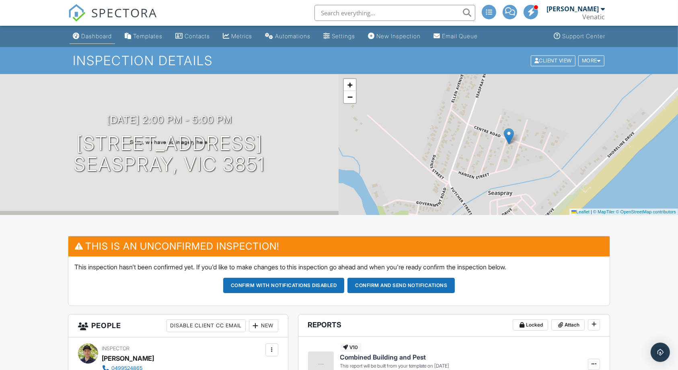
click at [111, 46] on li "Dashboard" at bounding box center [92, 36] width 49 height 21
click at [109, 41] on link "Dashboard" at bounding box center [92, 36] width 45 height 15
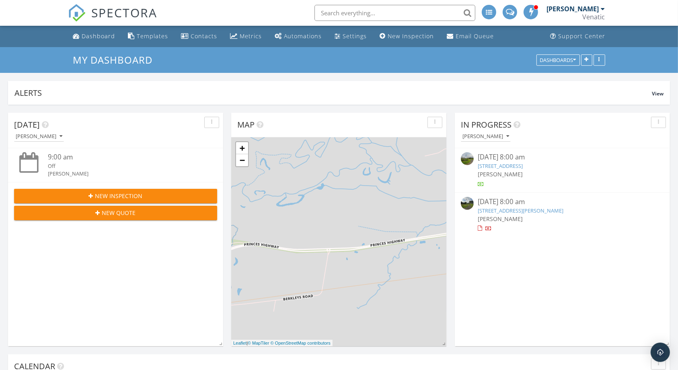
click at [338, 7] on input "text" at bounding box center [394, 13] width 161 height 16
click at [366, 12] on input "15" at bounding box center [394, 13] width 161 height 16
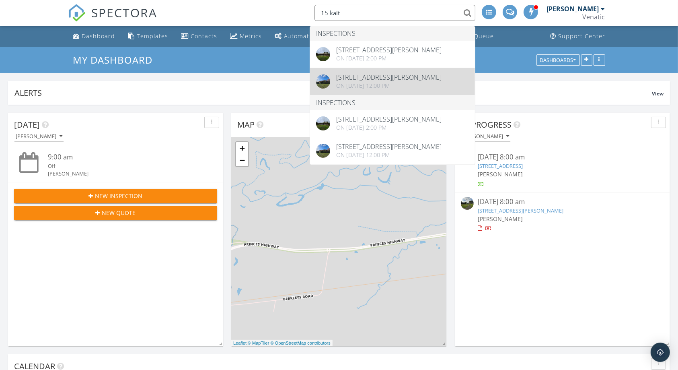
type input "15 kait"
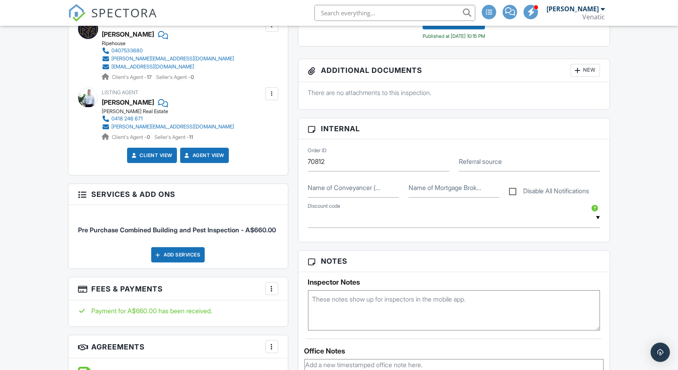
scroll to position [480, 0]
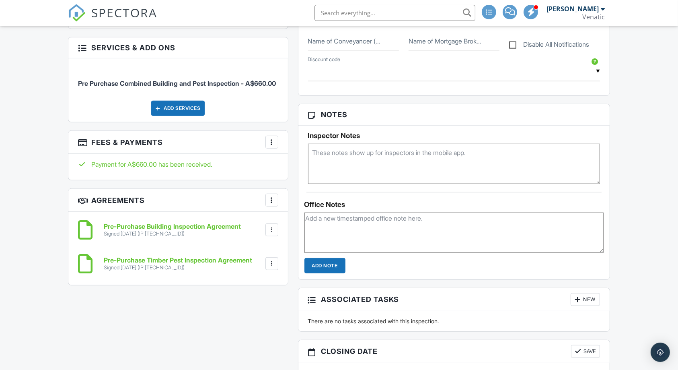
click at [270, 146] on div at bounding box center [272, 142] width 8 height 8
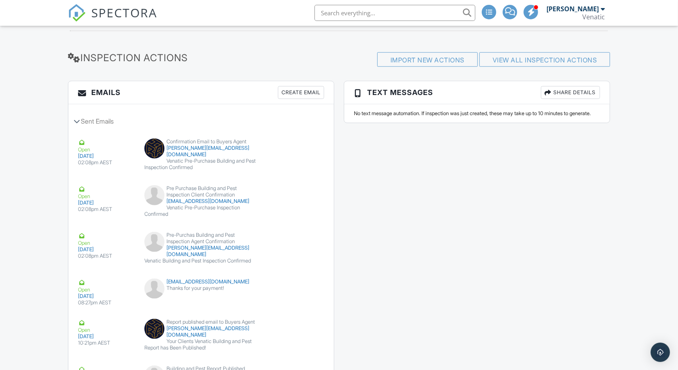
scroll to position [936, 0]
click at [415, 252] on div "Emails Create Email Sent Emails Open 28/05/2025 02:08pm AEST Confirmation Email…" at bounding box center [339, 300] width 552 height 436
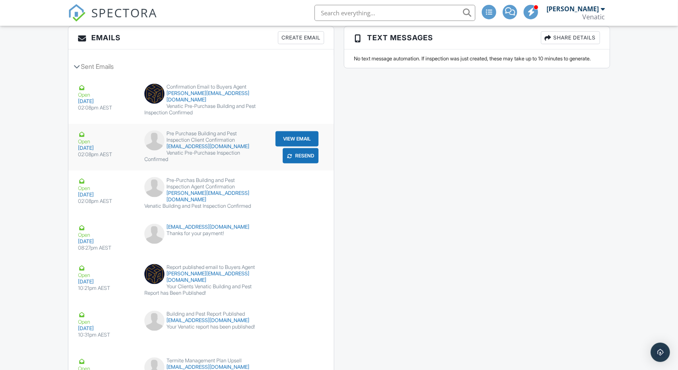
scroll to position [992, 0]
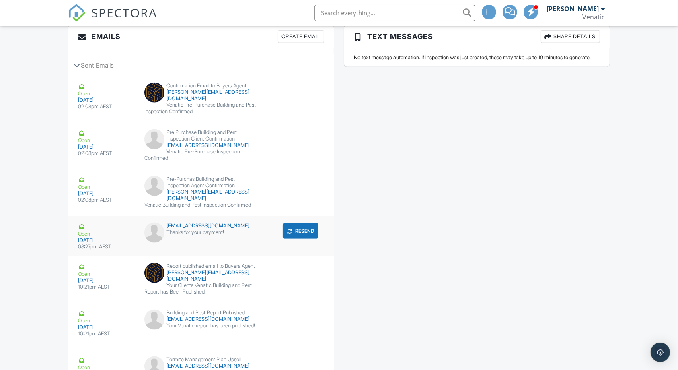
click at [195, 229] on div "Thanks for your payment!" at bounding box center [200, 232] width 113 height 6
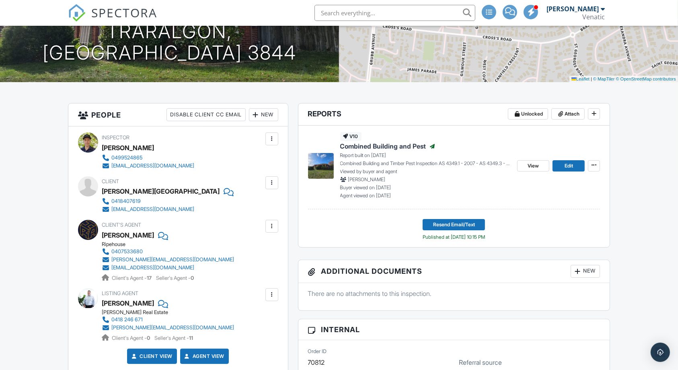
scroll to position [0, 0]
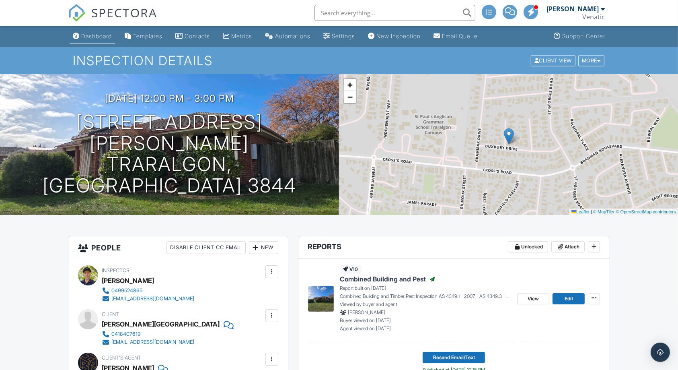
click at [85, 37] on div "Dashboard" at bounding box center [96, 36] width 31 height 7
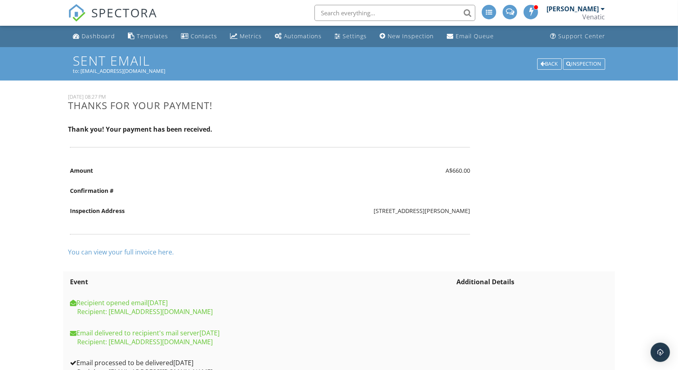
scroll to position [33, 0]
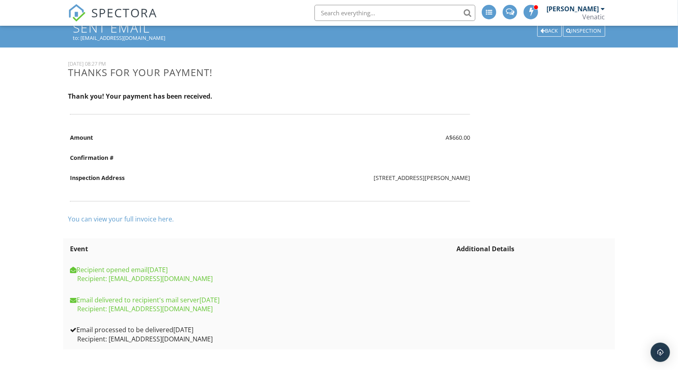
click at [158, 221] on link "You can view your full invoice here." at bounding box center [121, 218] width 106 height 9
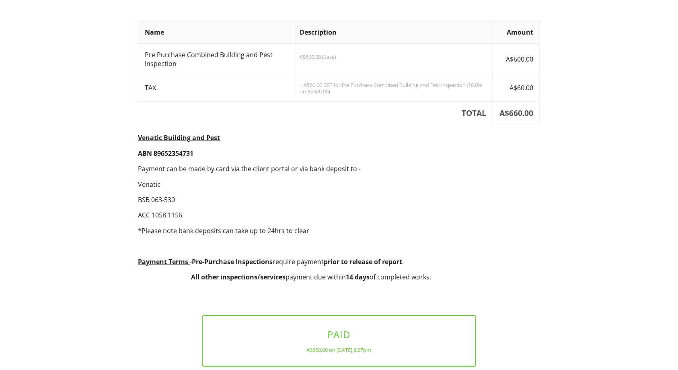
scroll to position [202, 0]
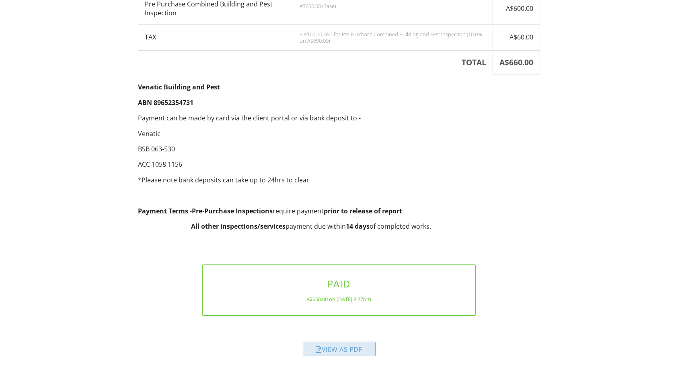
click at [327, 349] on div "View as PDF" at bounding box center [339, 348] width 73 height 14
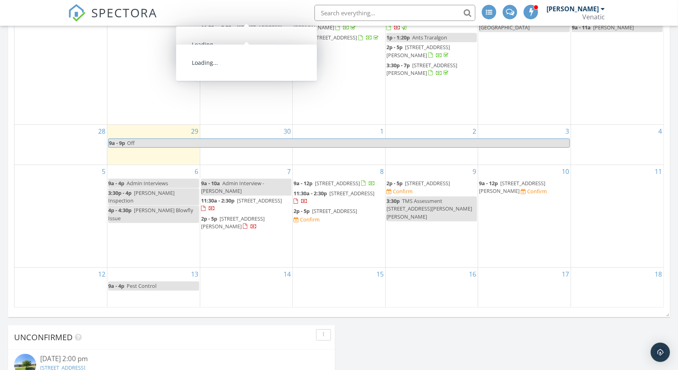
scroll to position [431, 0]
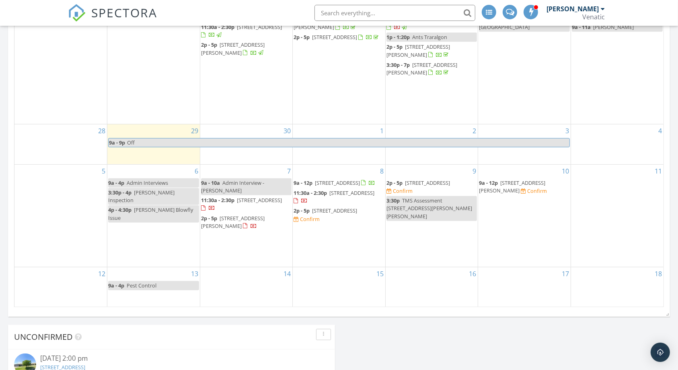
click at [443, 244] on div "9 2p - 5p 12 Centre Rd, Seaspray 3851 Confirm 3:30p TMS Assessment 5 Henry st M…" at bounding box center [432, 215] width 92 height 102
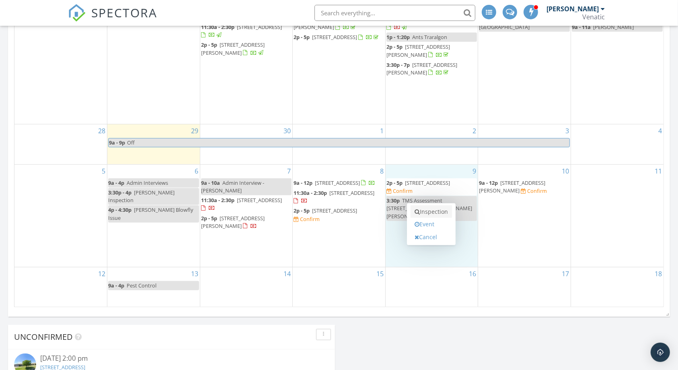
click at [441, 210] on link "Inspection" at bounding box center [431, 211] width 41 height 13
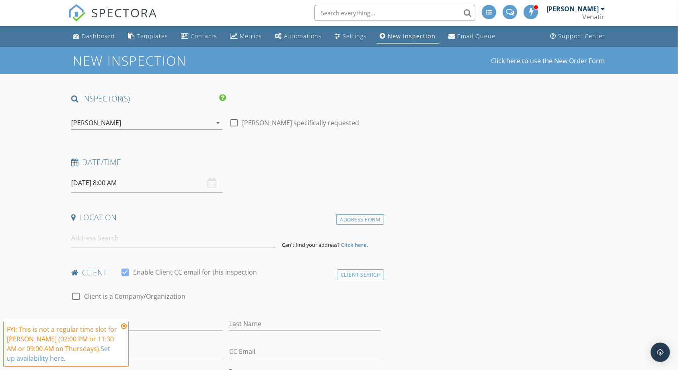
scroll to position [27, 0]
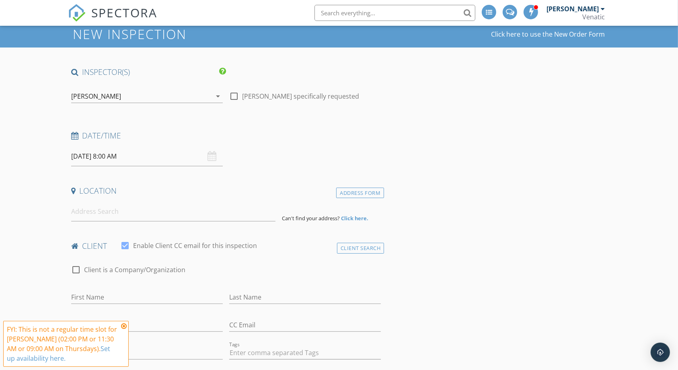
click at [161, 159] on input "09/10/2025 8:00 AM" at bounding box center [147, 156] width 152 height 20
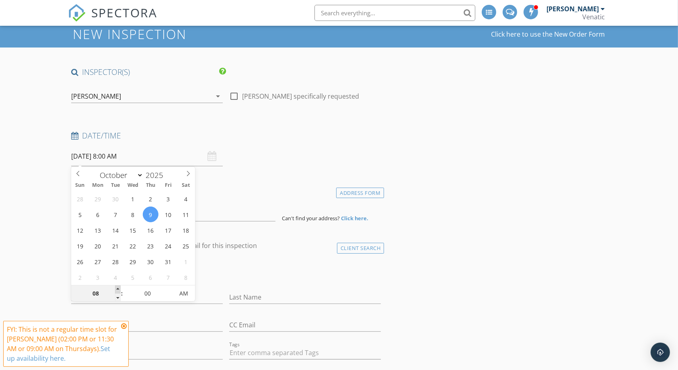
type input "09"
type input "[DATE] 9:00 AM"
click at [116, 288] on span at bounding box center [118, 289] width 6 height 8
click at [236, 204] on input at bounding box center [173, 211] width 205 height 20
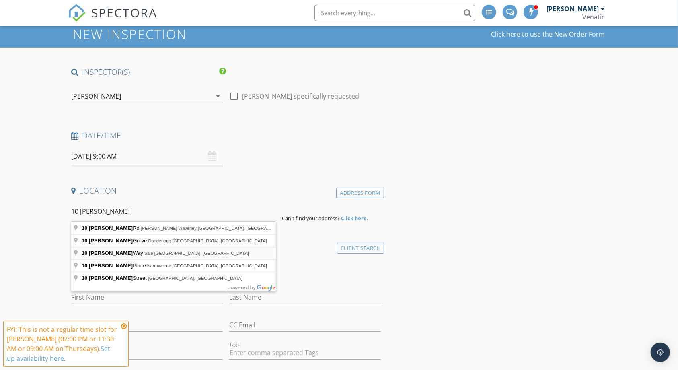
type input "10 Janice Way, Sale VIC, Australia"
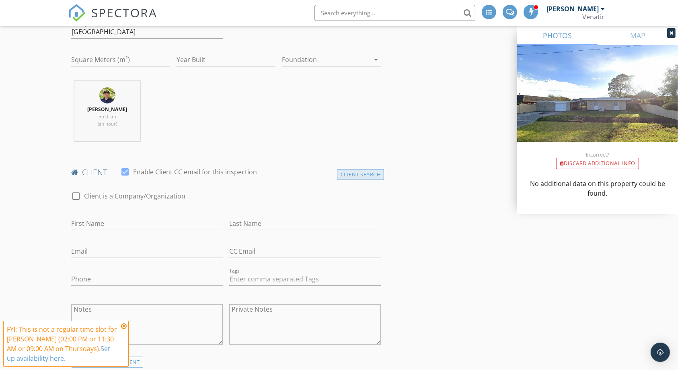
scroll to position [356, 0]
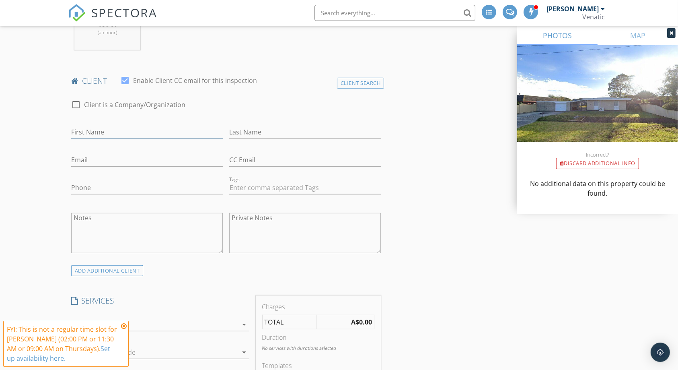
click at [144, 131] on input "First Name" at bounding box center [147, 131] width 152 height 13
paste input "Michael"
type input "Michael"
click at [255, 138] on input "Last Name" at bounding box center [305, 131] width 152 height 13
paste input "Liristis"
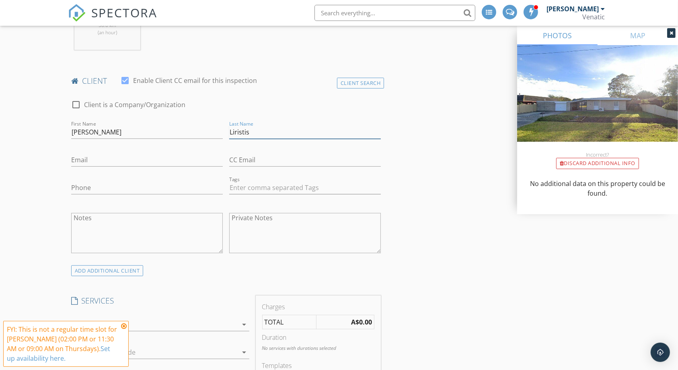
type input "Liristis"
click at [196, 159] on input "Email" at bounding box center [147, 159] width 152 height 13
paste input "mikeyliristis@outlook.com"
type input "mikeyliristis@outlook.com"
click at [210, 184] on input "Phone" at bounding box center [147, 187] width 152 height 13
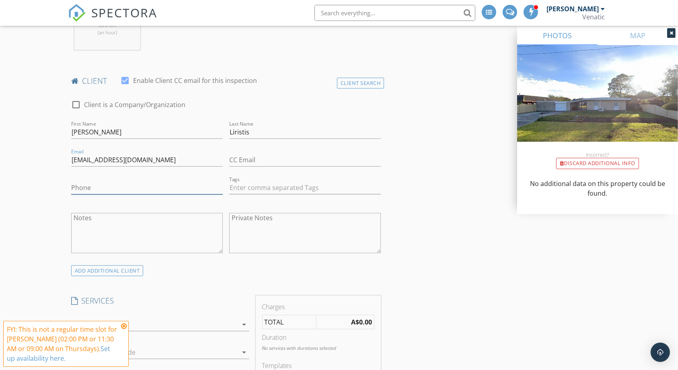
paste input "0426844464"
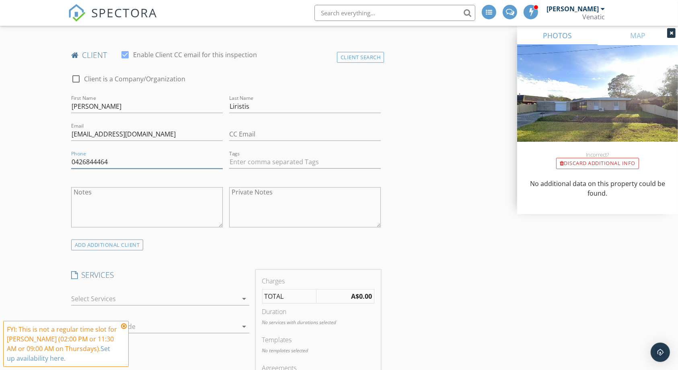
scroll to position [387, 0]
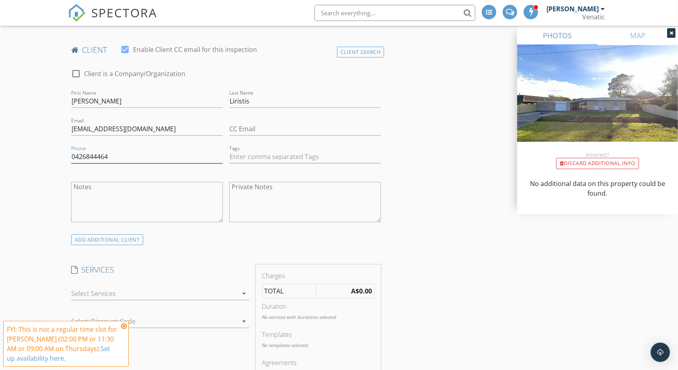
type input "0426844464"
click at [187, 294] on div at bounding box center [154, 293] width 167 height 13
click at [187, 294] on div "Pre Purchase Combined Building and Pest Inspection" at bounding box center [168, 299] width 149 height 19
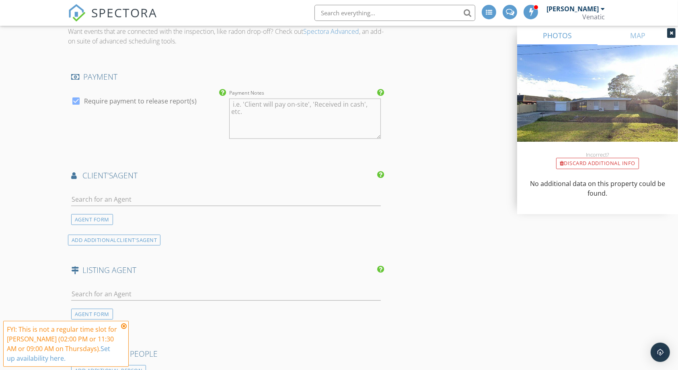
scroll to position [850, 0]
click at [298, 193] on input "text" at bounding box center [226, 198] width 310 height 13
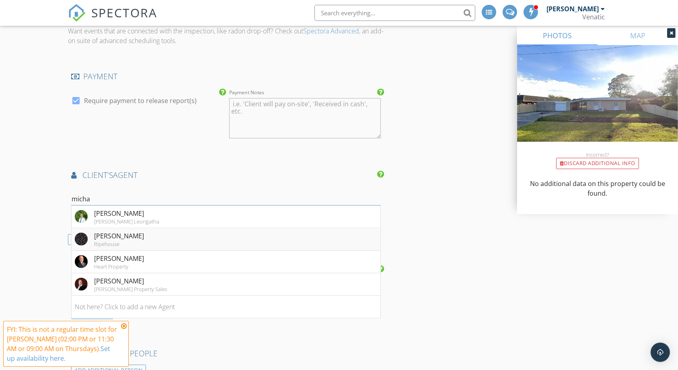
type input "micha"
click at [252, 240] on li "Michael Nicolitsis Ripehouse" at bounding box center [226, 239] width 309 height 23
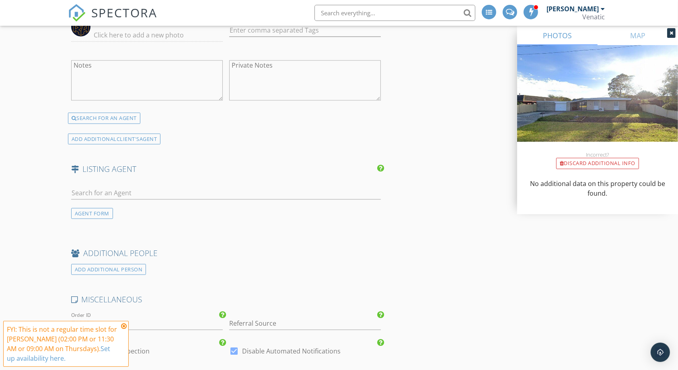
scroll to position [1107, 0]
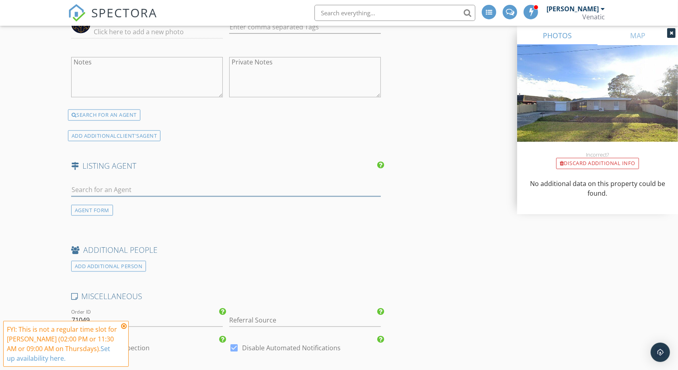
click at [240, 188] on input "text" at bounding box center [226, 189] width 310 height 13
type input "cut"
click at [241, 206] on li "Matt Cutler Graham Chalmer" at bounding box center [226, 207] width 309 height 23
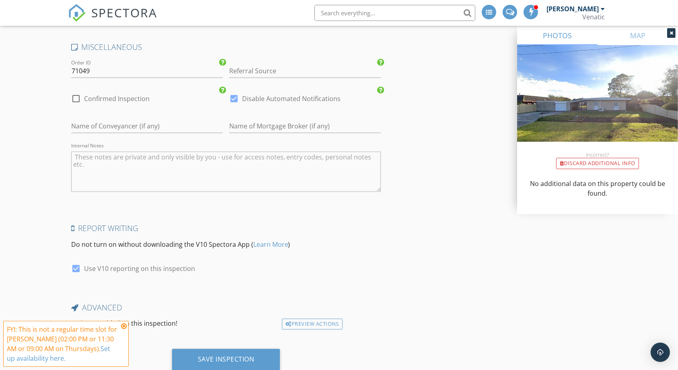
scroll to position [1541, 0]
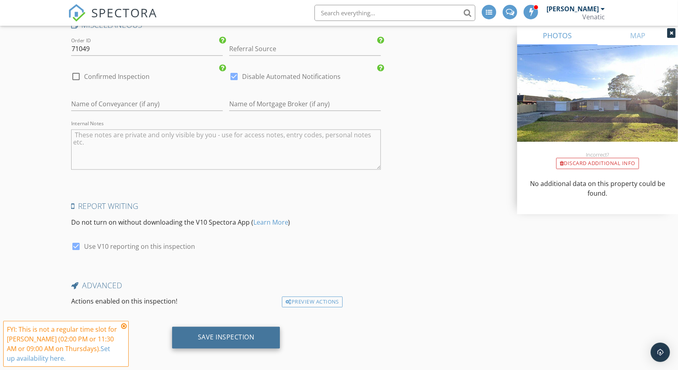
click at [197, 337] on div "Save Inspection" at bounding box center [226, 337] width 108 height 22
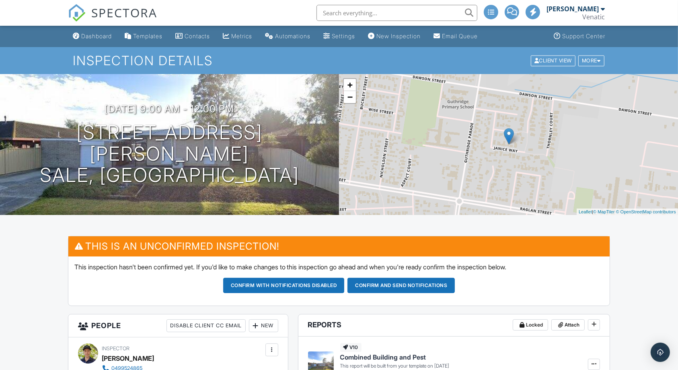
click at [93, 26] on div "SPECTORA" at bounding box center [112, 13] width 89 height 26
click at [90, 39] on div "Dashboard" at bounding box center [96, 36] width 31 height 7
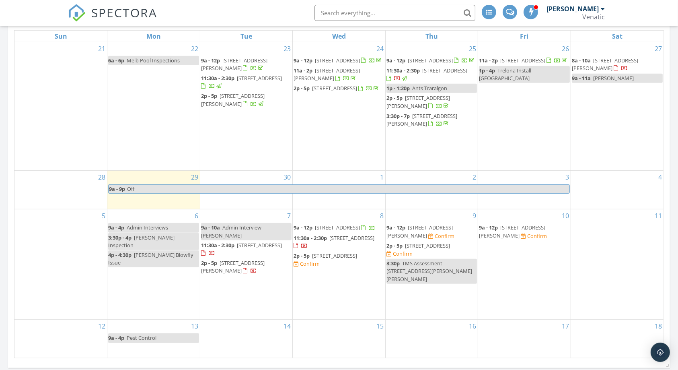
scroll to position [380, 0]
click at [431, 74] on span "[STREET_ADDRESS]" at bounding box center [444, 70] width 45 height 7
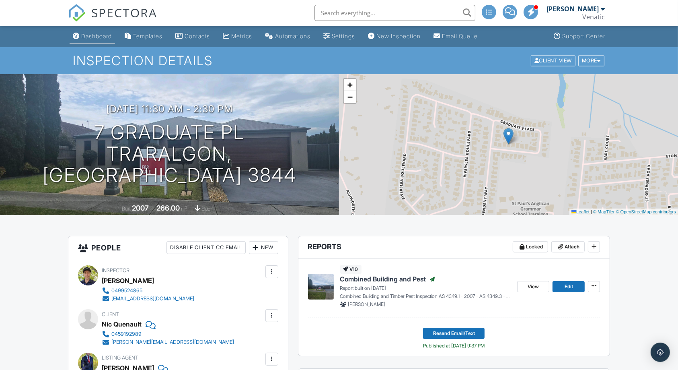
click at [100, 41] on link "Dashboard" at bounding box center [92, 36] width 45 height 15
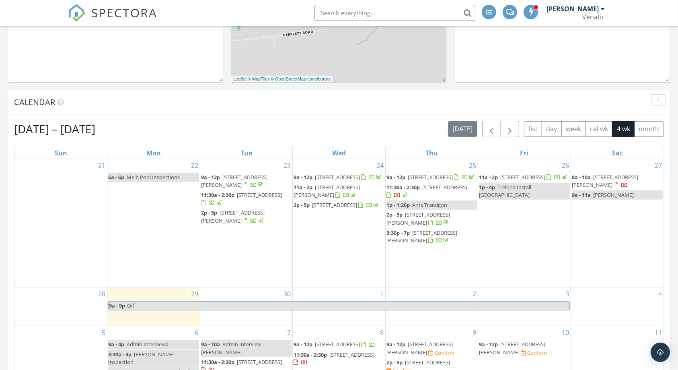
scroll to position [270, 0]
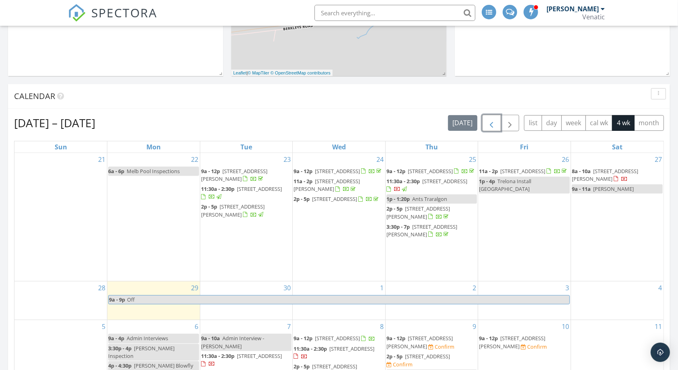
click at [495, 128] on span "button" at bounding box center [492, 123] width 10 height 10
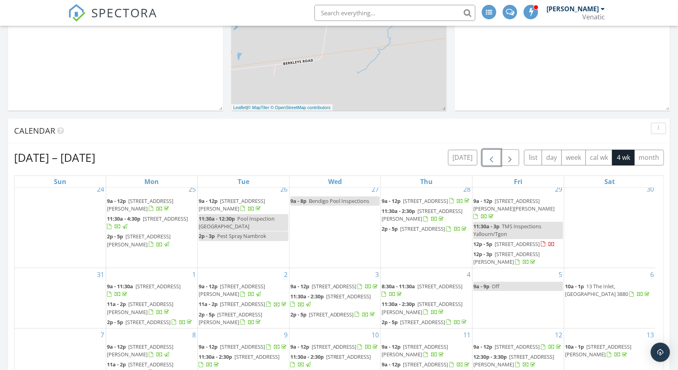
scroll to position [216, 0]
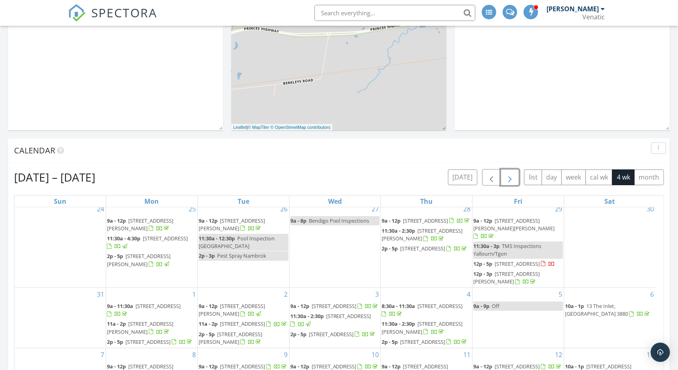
click at [507, 173] on span "button" at bounding box center [510, 178] width 10 height 10
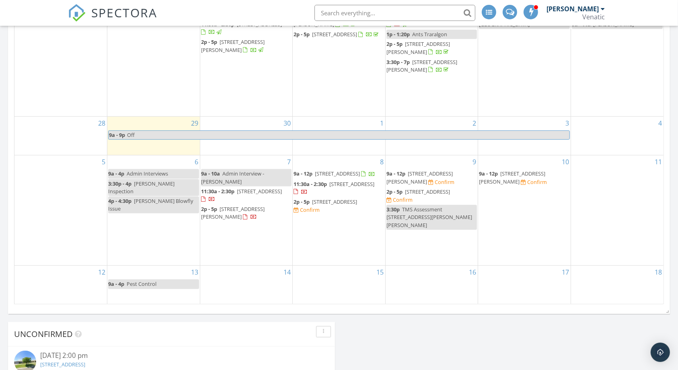
scroll to position [433, 0]
click at [434, 196] on span "12 Centre Rd, Seaspray 3851" at bounding box center [427, 192] width 45 height 7
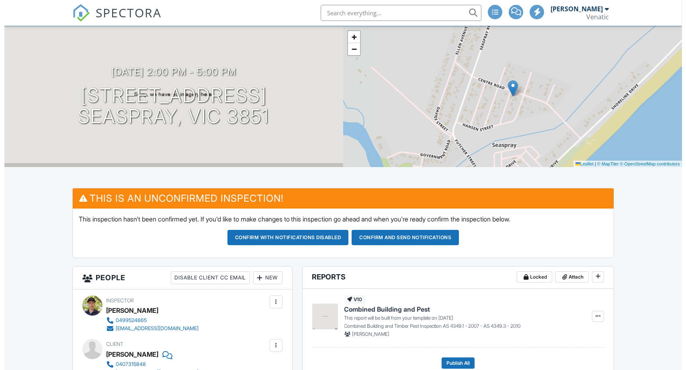
scroll to position [43, 0]
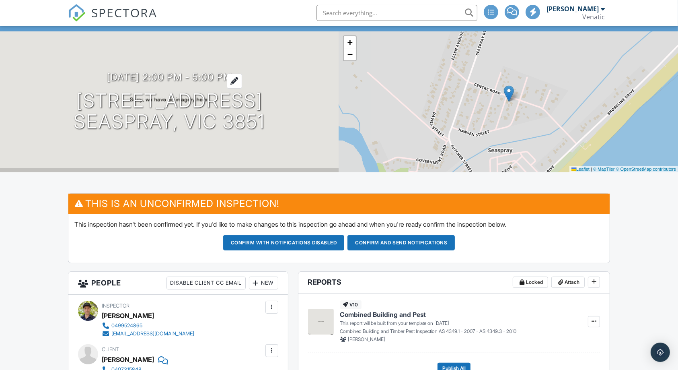
click at [199, 80] on h3 "[DATE] 2:00 pm - 5:00 pm" at bounding box center [169, 77] width 125 height 11
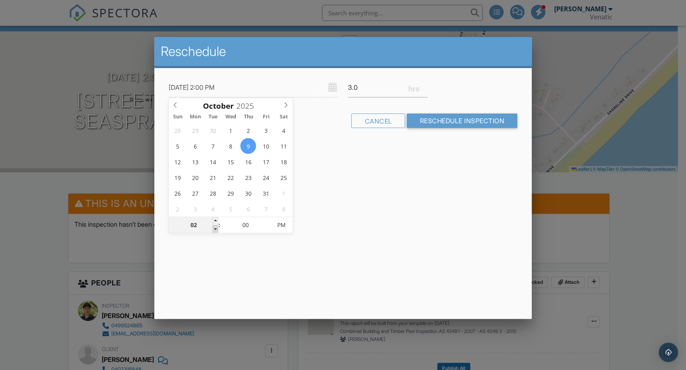
click at [217, 228] on span at bounding box center [216, 229] width 6 height 8
type input "09/10/2025 1:00 PM"
type input "01"
type input "09/10/2025 12:00 PM"
type input "12"
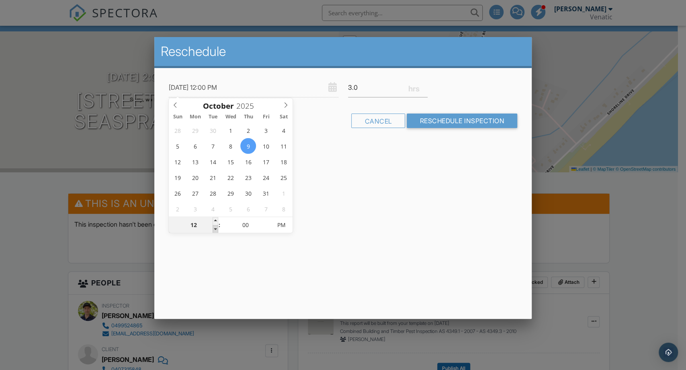
click at [217, 228] on span at bounding box center [216, 229] width 6 height 8
type input "09/10/2025 11:00 AM"
type input "11"
click at [217, 228] on span at bounding box center [216, 229] width 6 height 8
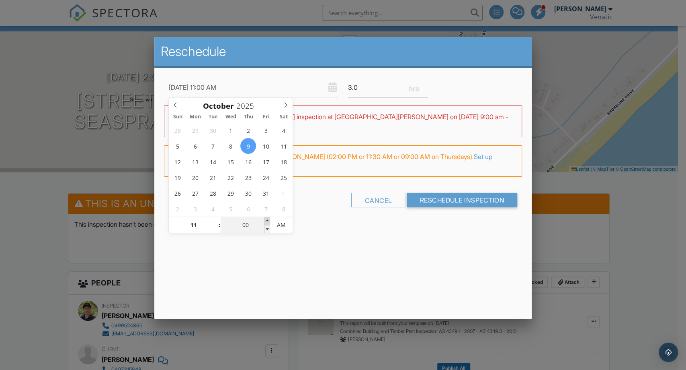
type input "09/10/2025 11:05 AM"
type input "05"
click at [269, 222] on span at bounding box center [268, 221] width 6 height 8
type input "09/10/2025 11:10 AM"
type input "10"
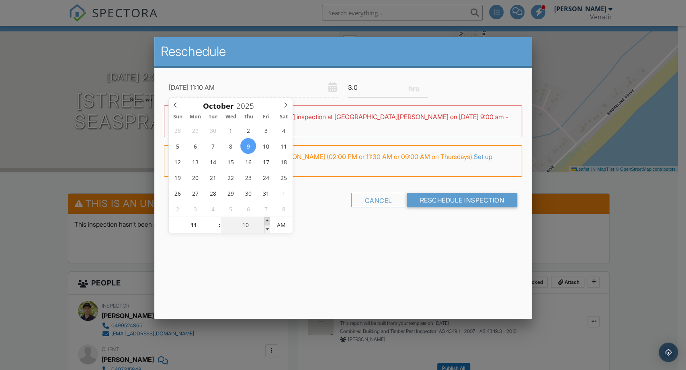
click at [269, 222] on span at bounding box center [268, 221] width 6 height 8
type input "09/10/2025 11:15 AM"
type input "15"
click at [269, 222] on span at bounding box center [268, 221] width 6 height 8
type input "09/10/2025 11:20 AM"
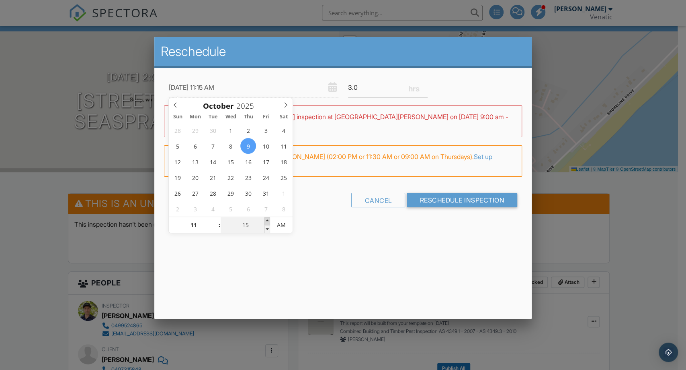
type input "20"
click at [269, 222] on span at bounding box center [268, 221] width 6 height 8
type input "09/10/2025 11:25 AM"
type input "25"
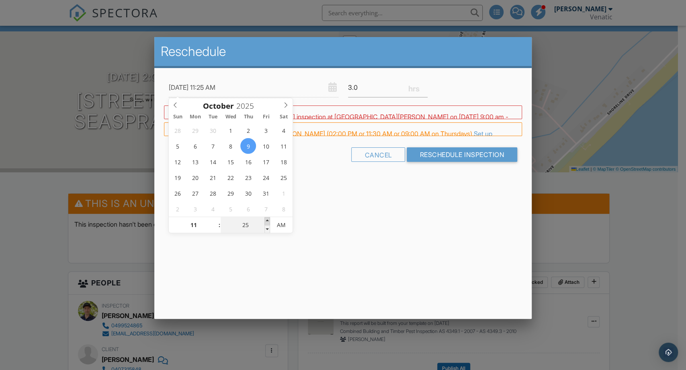
click at [269, 222] on span at bounding box center [268, 221] width 6 height 8
type input "[DATE] 11:30 AM"
type input "30"
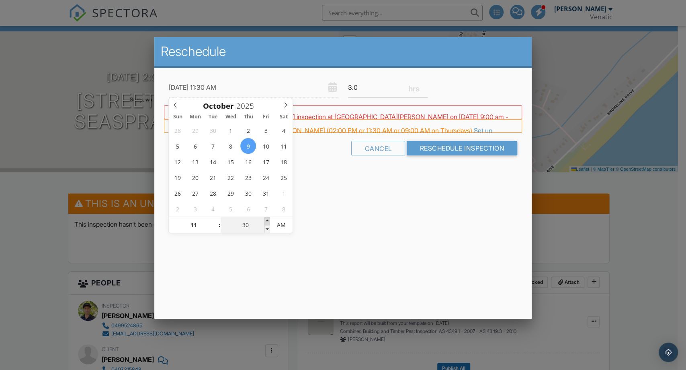
click at [269, 222] on span at bounding box center [268, 221] width 6 height 8
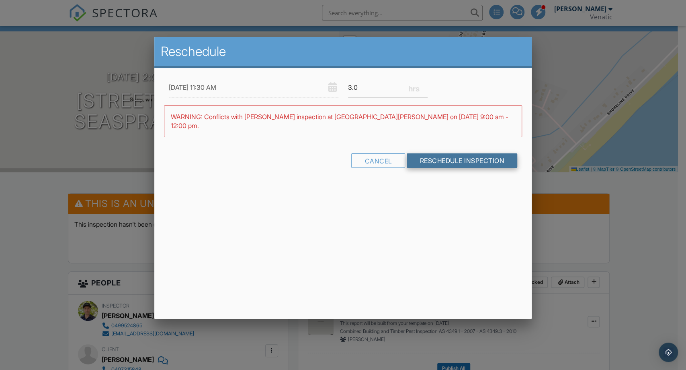
click at [462, 156] on input "Reschedule Inspection" at bounding box center [462, 160] width 111 height 14
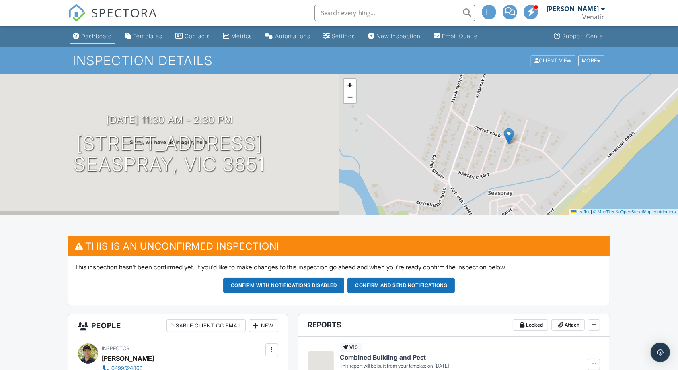
click at [82, 37] on div "Dashboard" at bounding box center [96, 36] width 31 height 7
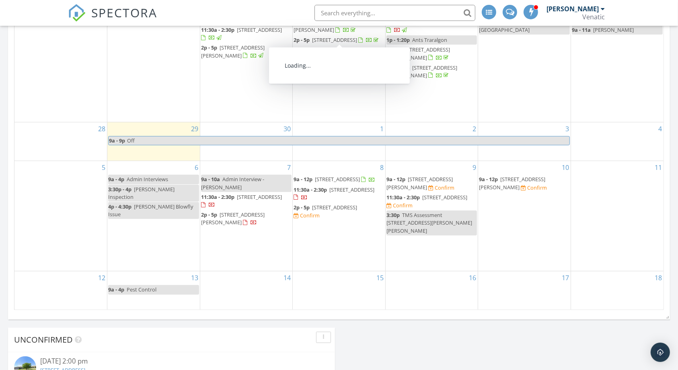
scroll to position [433, 0]
